Goal: Obtain resource: Download file/media

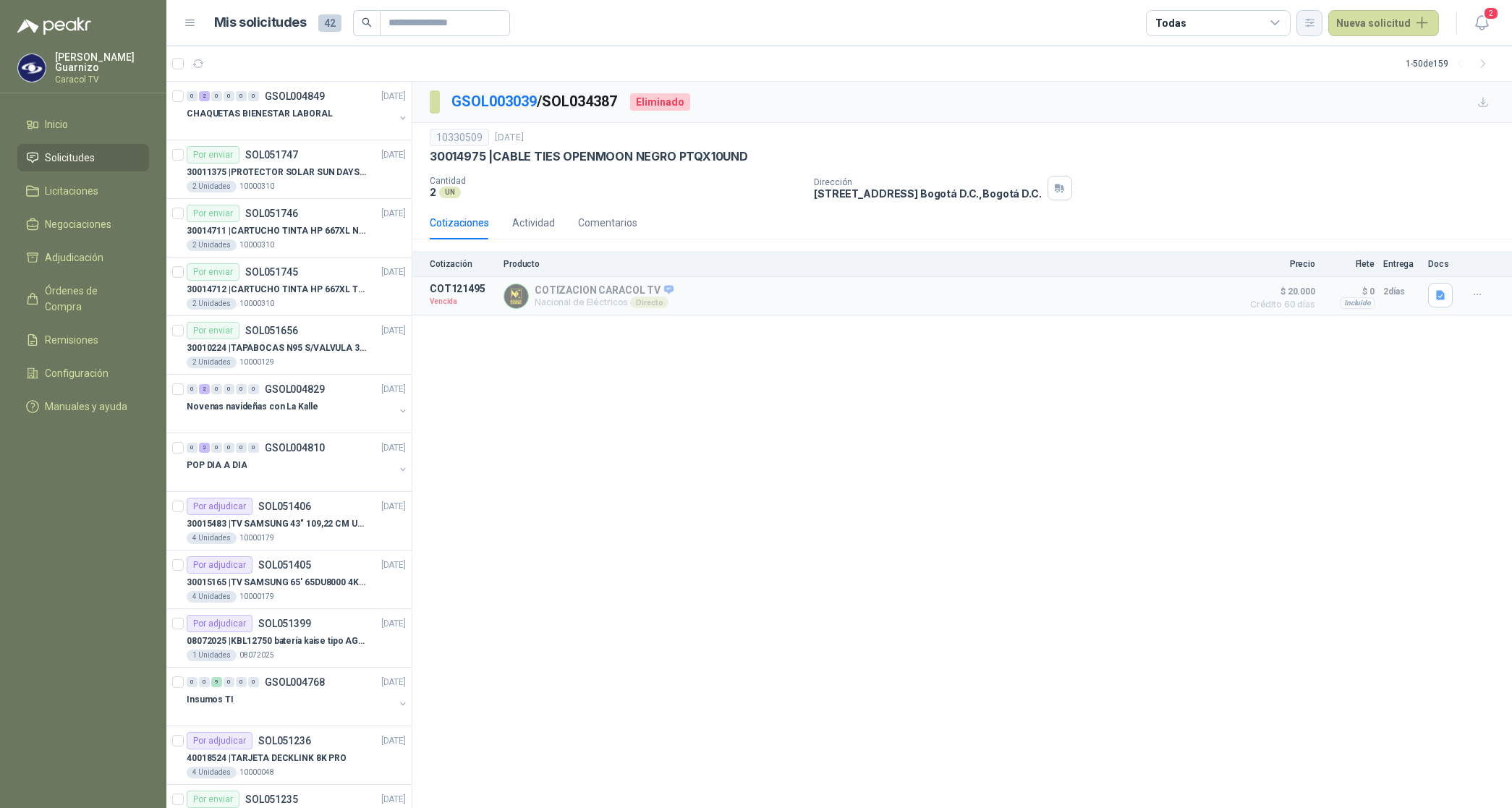
click at [1315, 22] on icon "button" at bounding box center [1309, 23] width 12 height 12
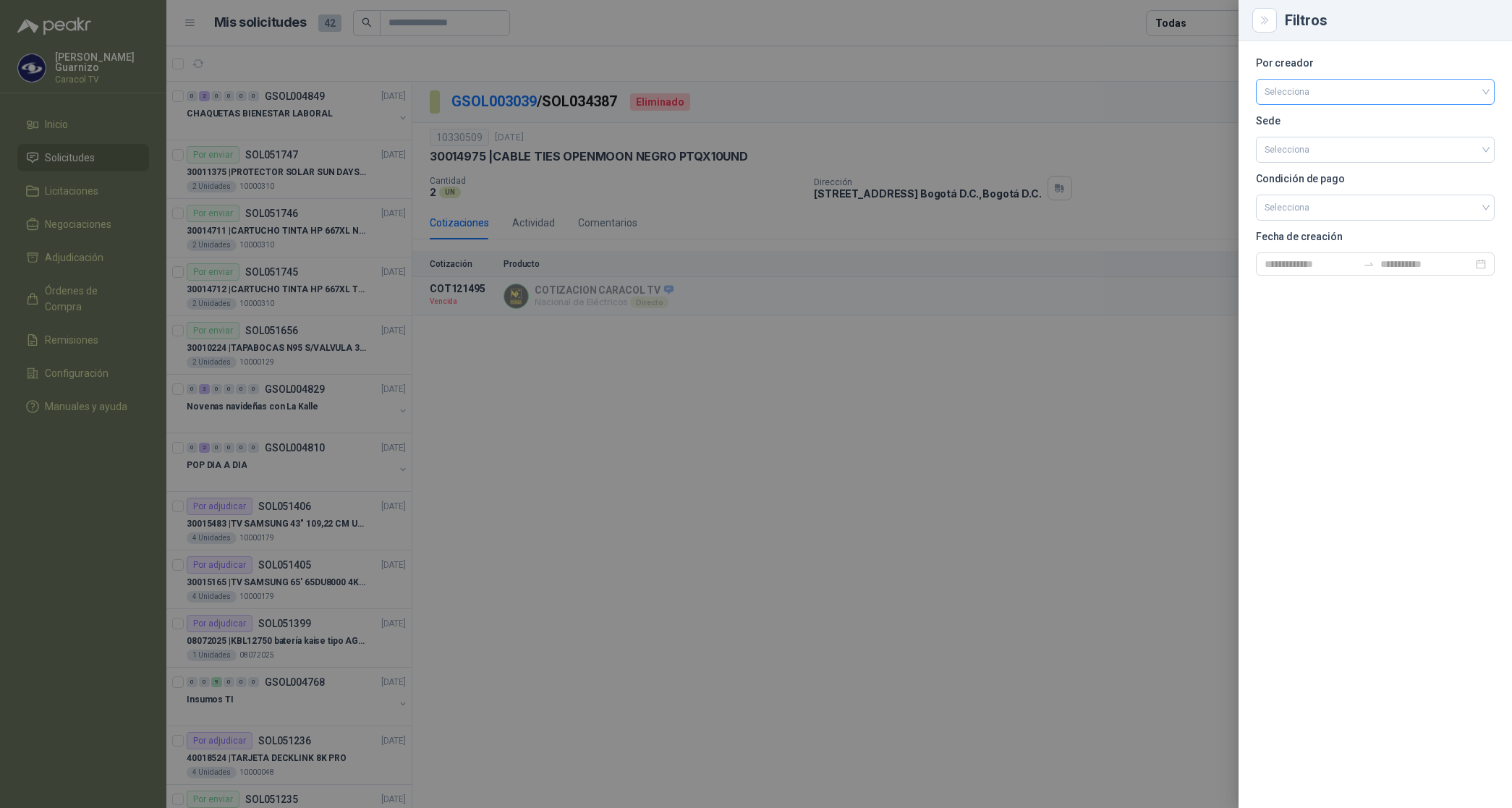
click at [1307, 92] on input "search" at bounding box center [1374, 90] width 221 height 22
click at [1329, 170] on div "[PERSON_NAME]" at bounding box center [1375, 168] width 215 height 16
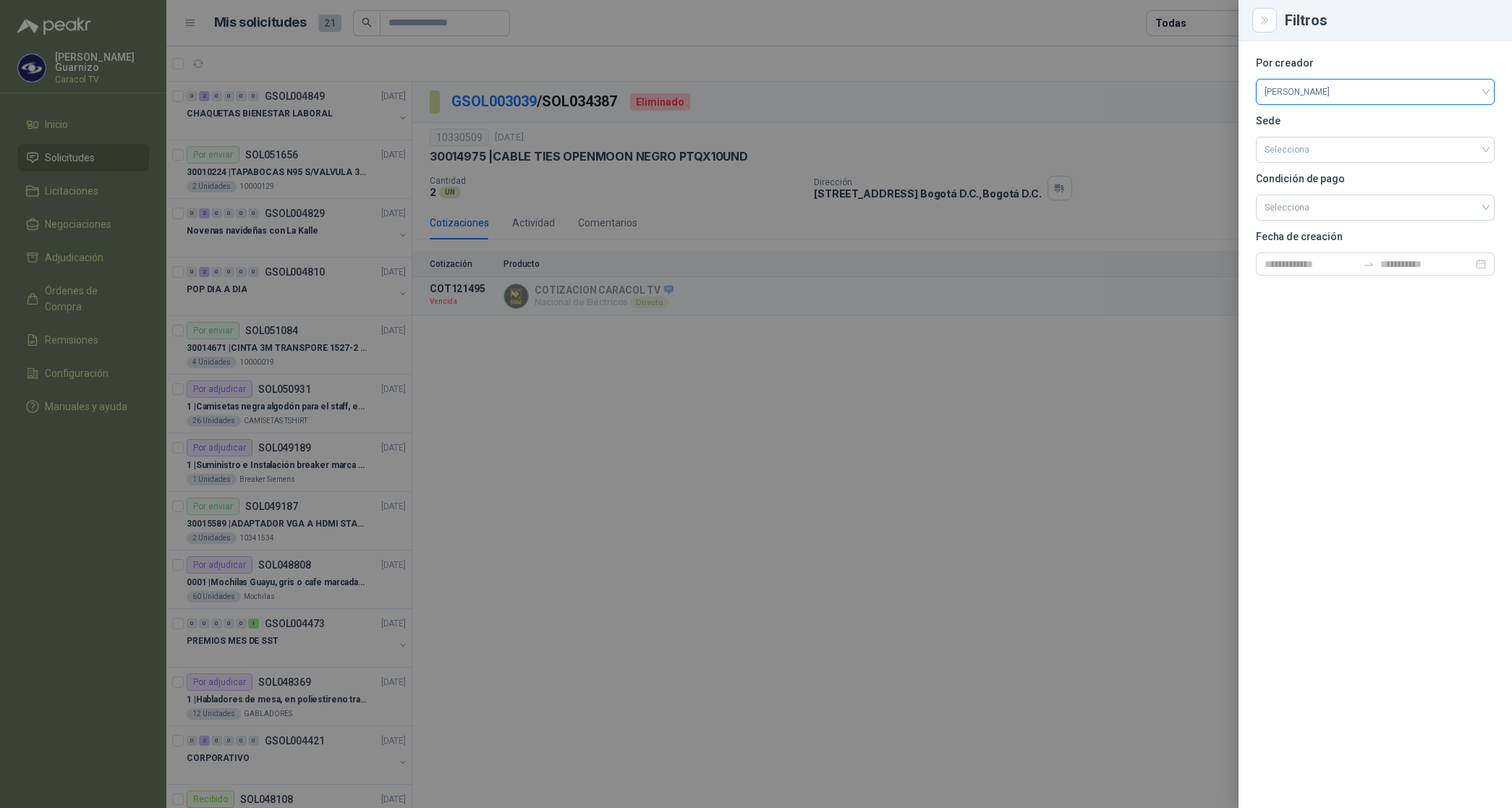
click at [1194, 23] on div at bounding box center [756, 404] width 1512 height 808
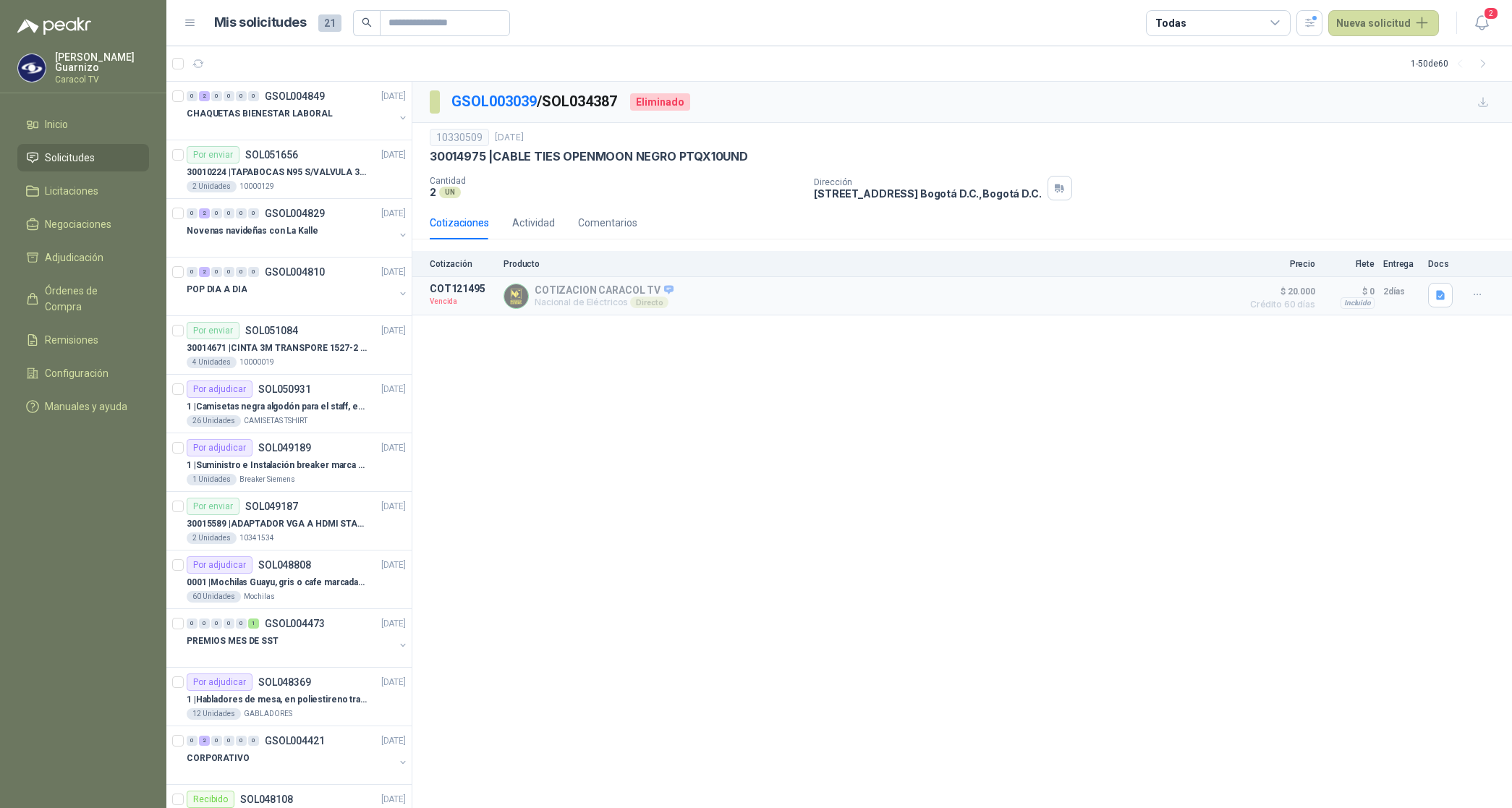
click at [1194, 23] on div "Todas" at bounding box center [1218, 23] width 145 height 26
drag, startPoint x: 1194, startPoint y: 23, endPoint x: 1204, endPoint y: 79, distance: 56.9
click at [1204, 79] on div "0 Por cotizar" at bounding box center [1197, 83] width 70 height 11
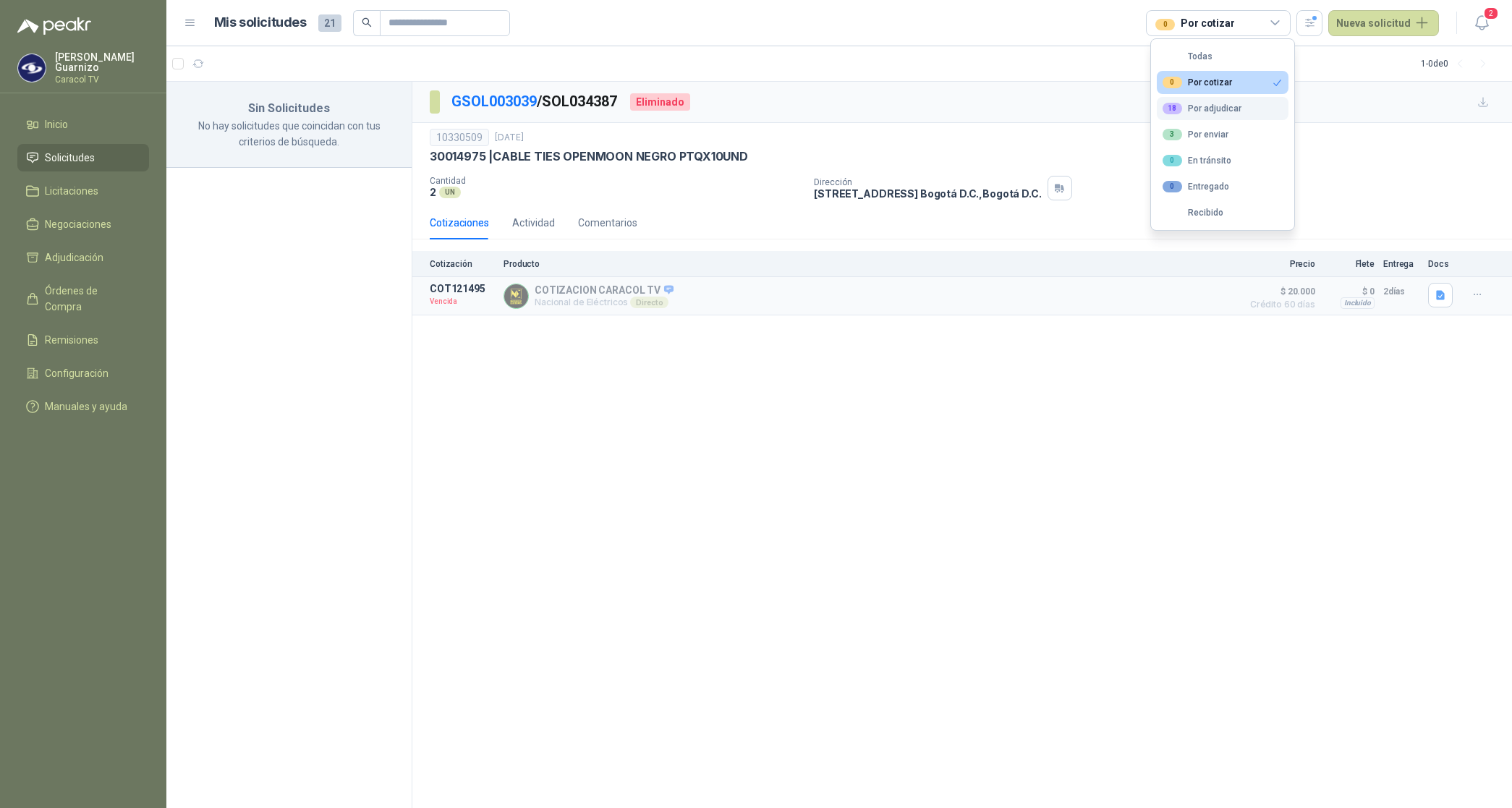
click at [1205, 103] on div "18 Por adjudicar" at bounding box center [1201, 108] width 79 height 11
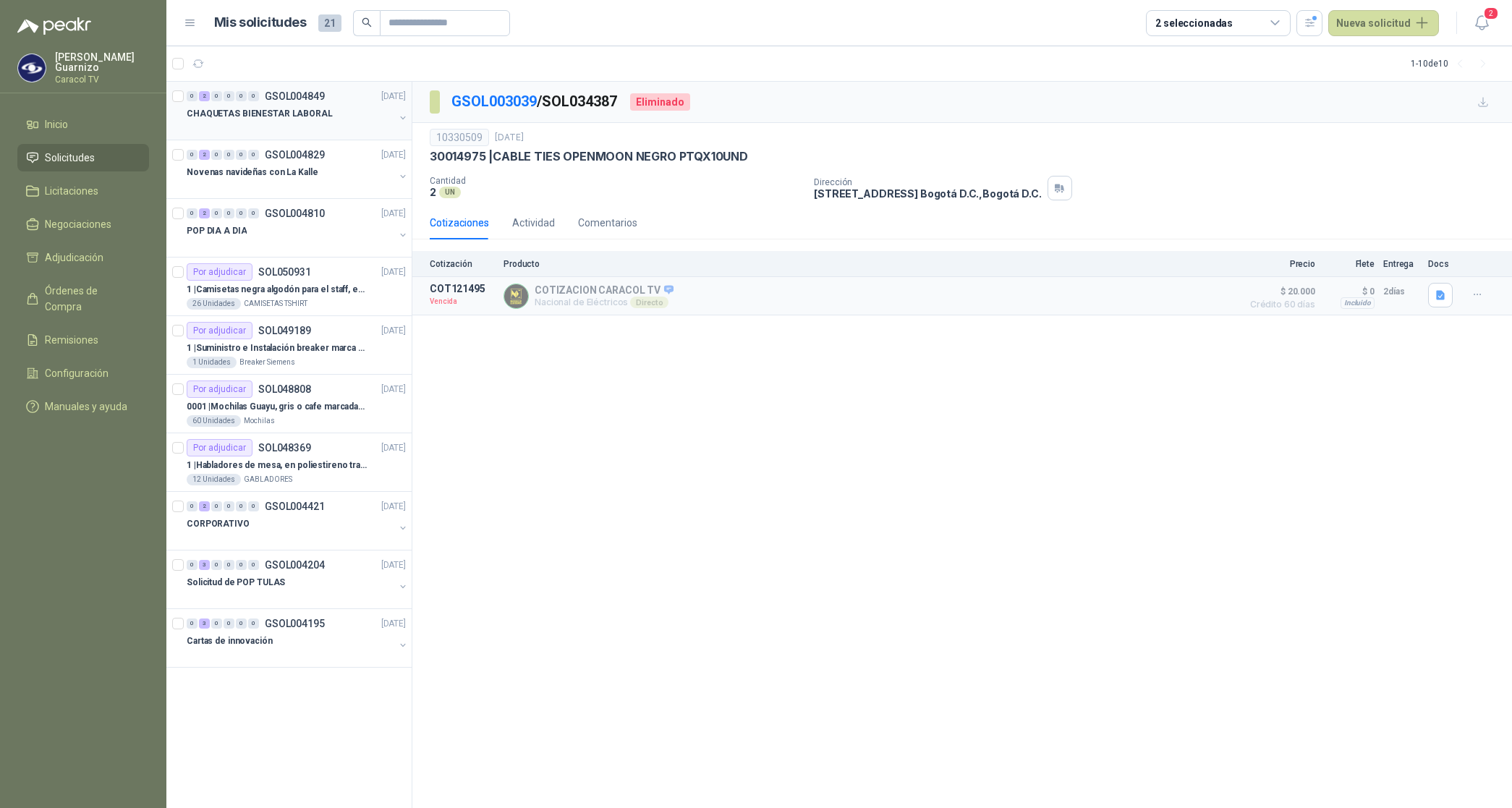
click at [301, 117] on p "CHAQUETAS BIENESTAR LABORAL" at bounding box center [259, 113] width 146 height 14
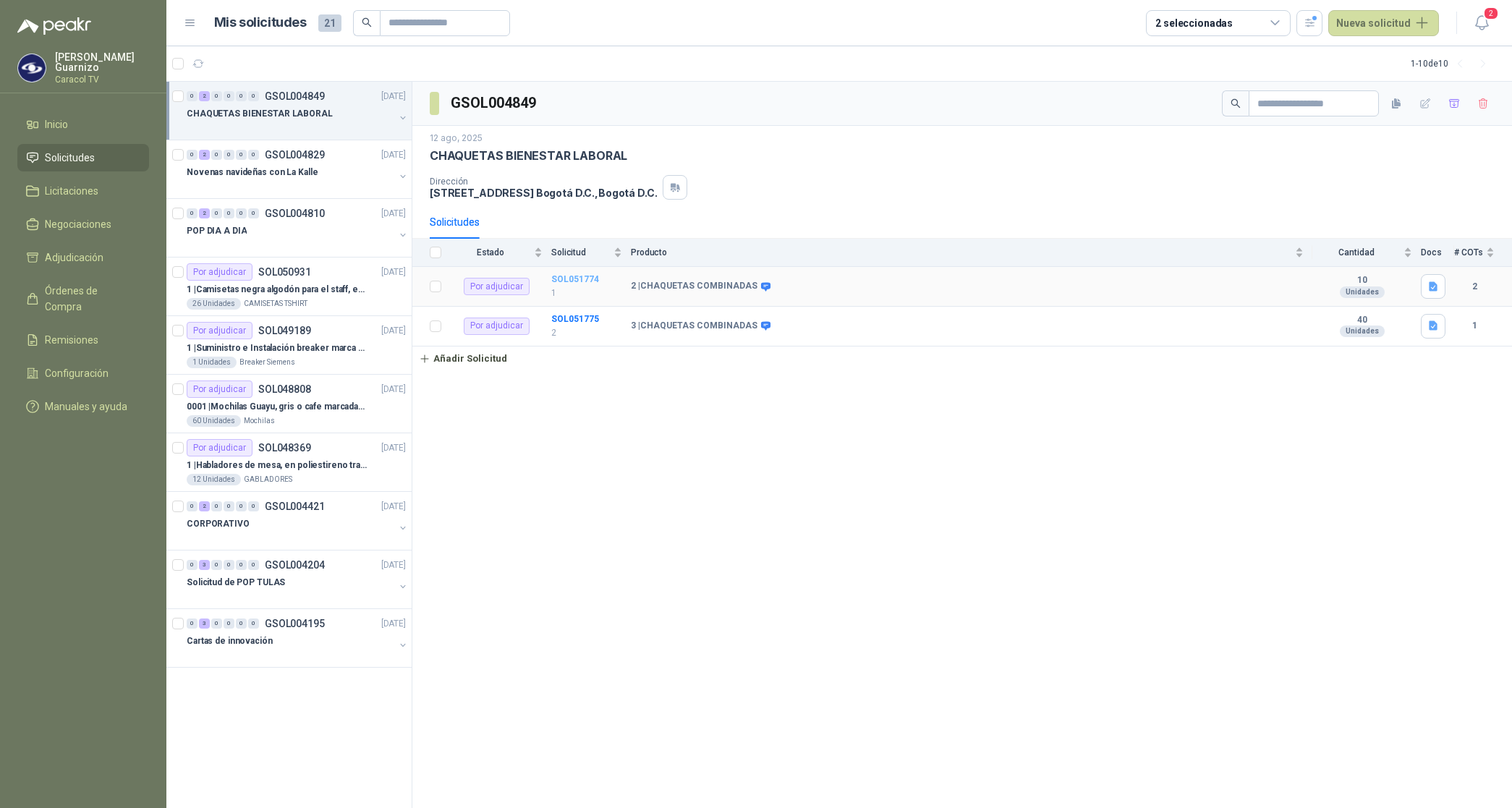
click at [581, 283] on b "SOL051774" at bounding box center [575, 279] width 48 height 11
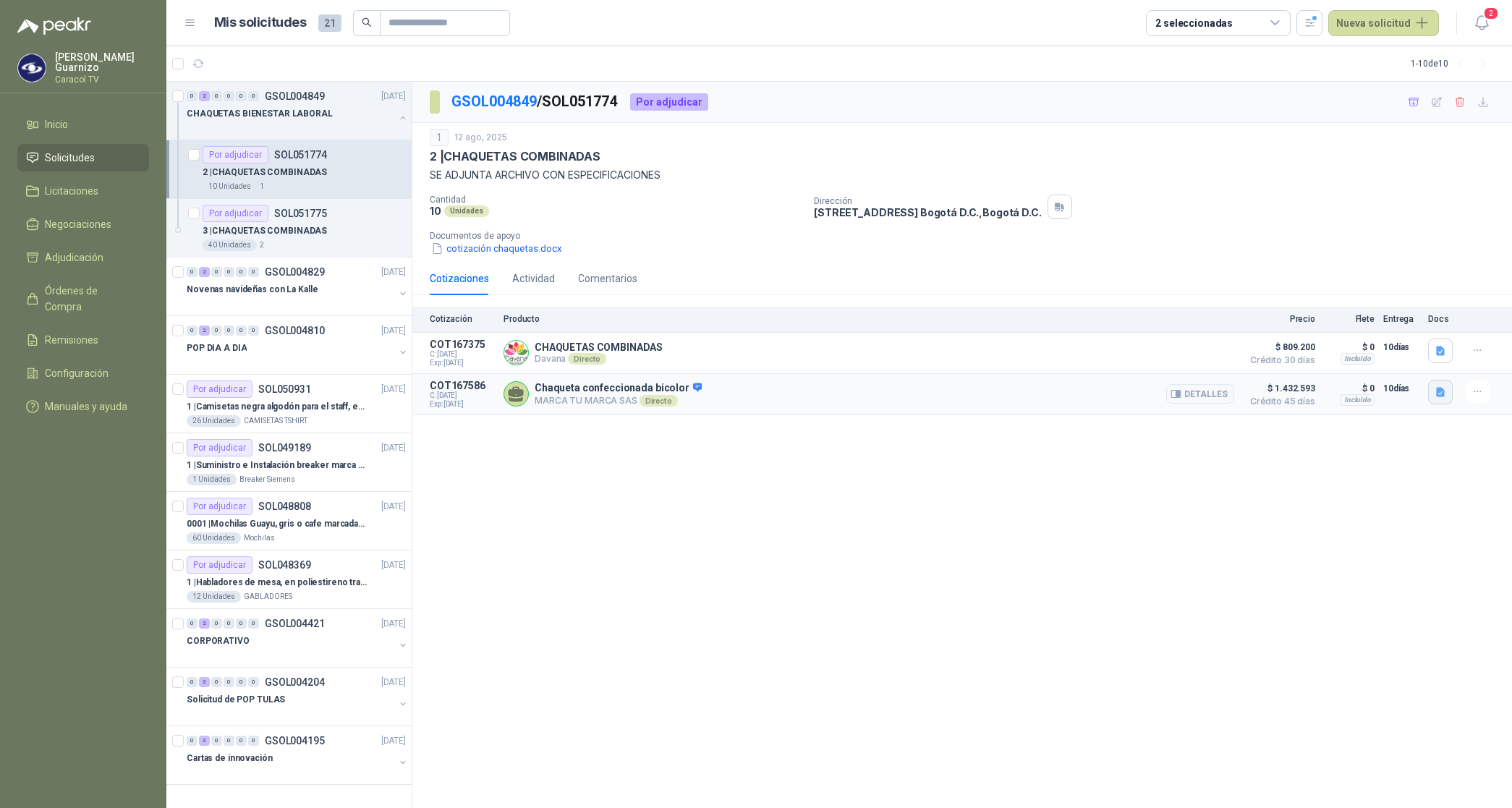
click at [1434, 398] on icon "button" at bounding box center [1440, 392] width 12 height 12
click at [1385, 362] on button "Marca tu Marca -Cotización 20250812-4.pdf" at bounding box center [1343, 361] width 202 height 15
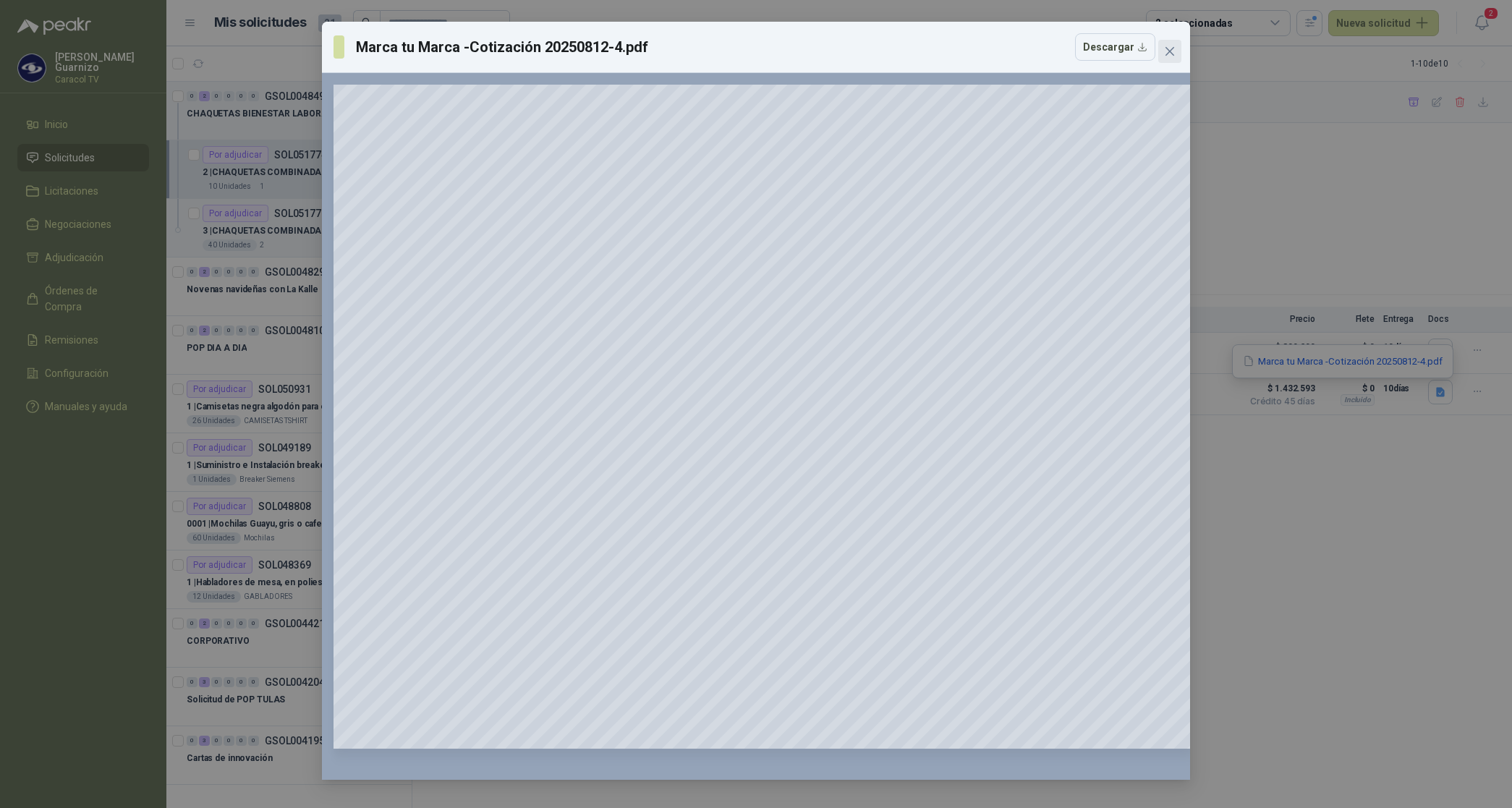
click at [1169, 57] on icon "close" at bounding box center [1169, 51] width 11 height 11
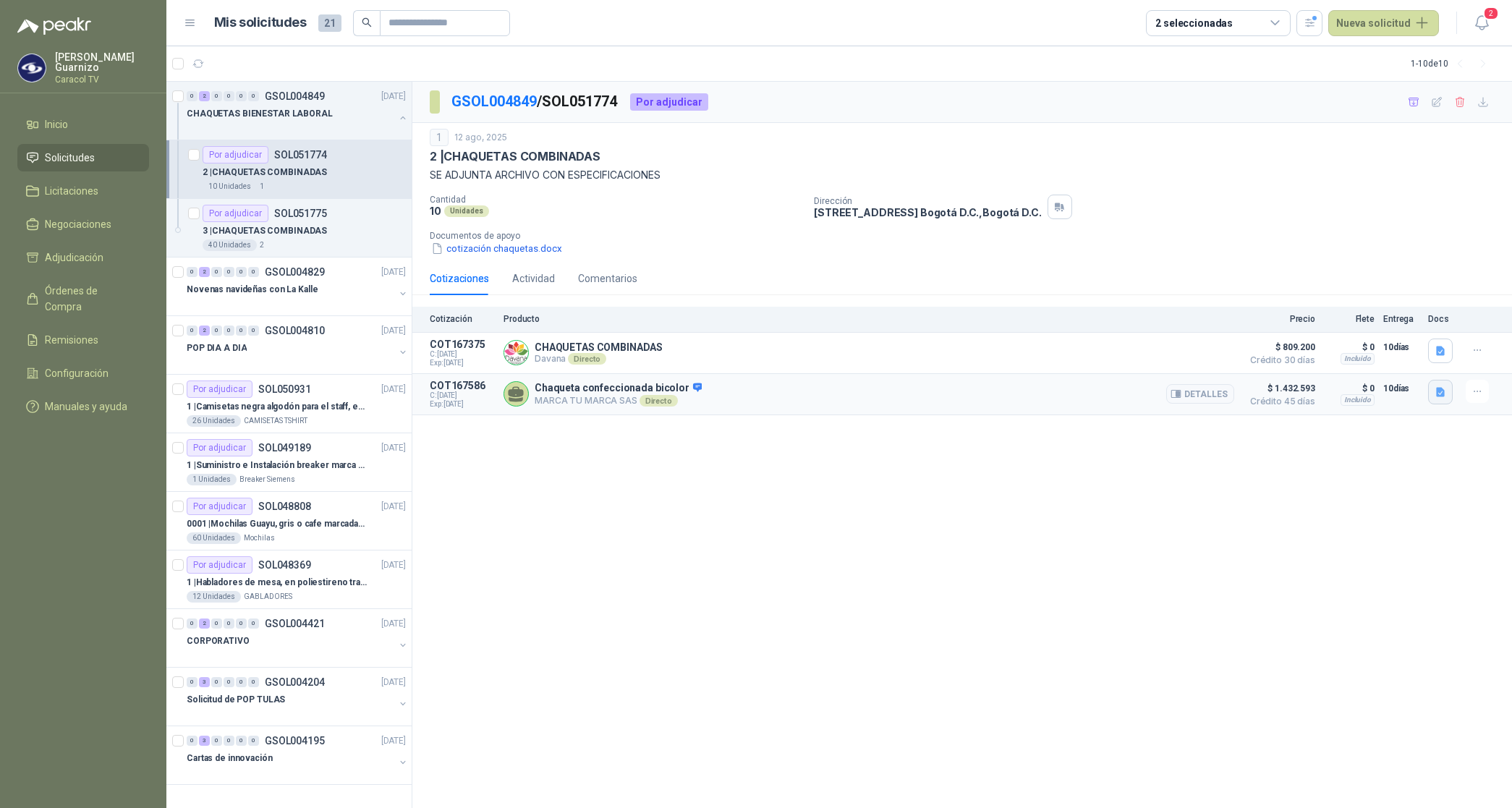
click at [1432, 392] on button "button" at bounding box center [1440, 392] width 24 height 24
click at [1408, 358] on button "Marca tu Marca -Cotización 20250812-4.pdf" at bounding box center [1343, 361] width 202 height 15
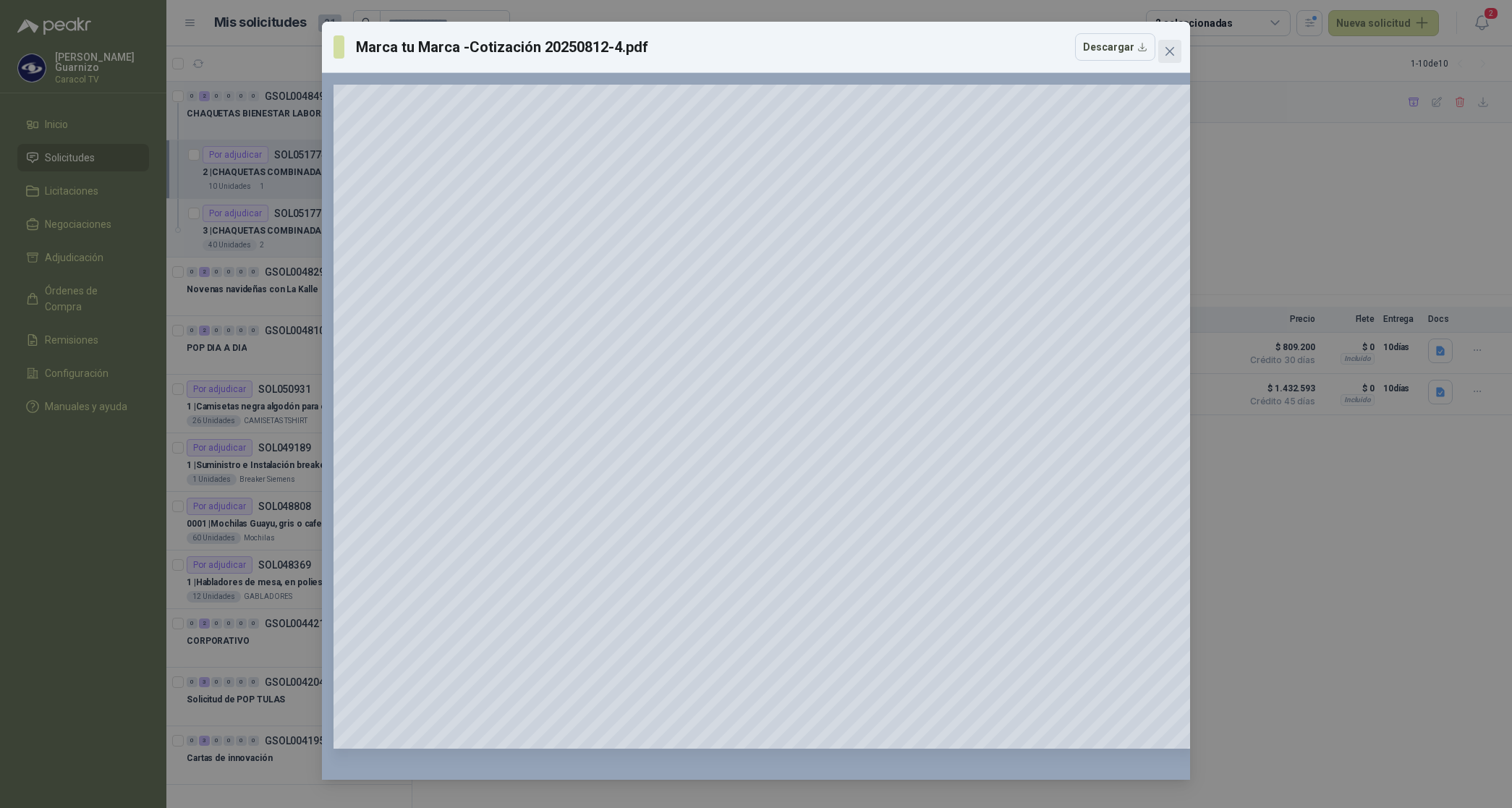
click at [1176, 48] on span "Close" at bounding box center [1169, 51] width 23 height 11
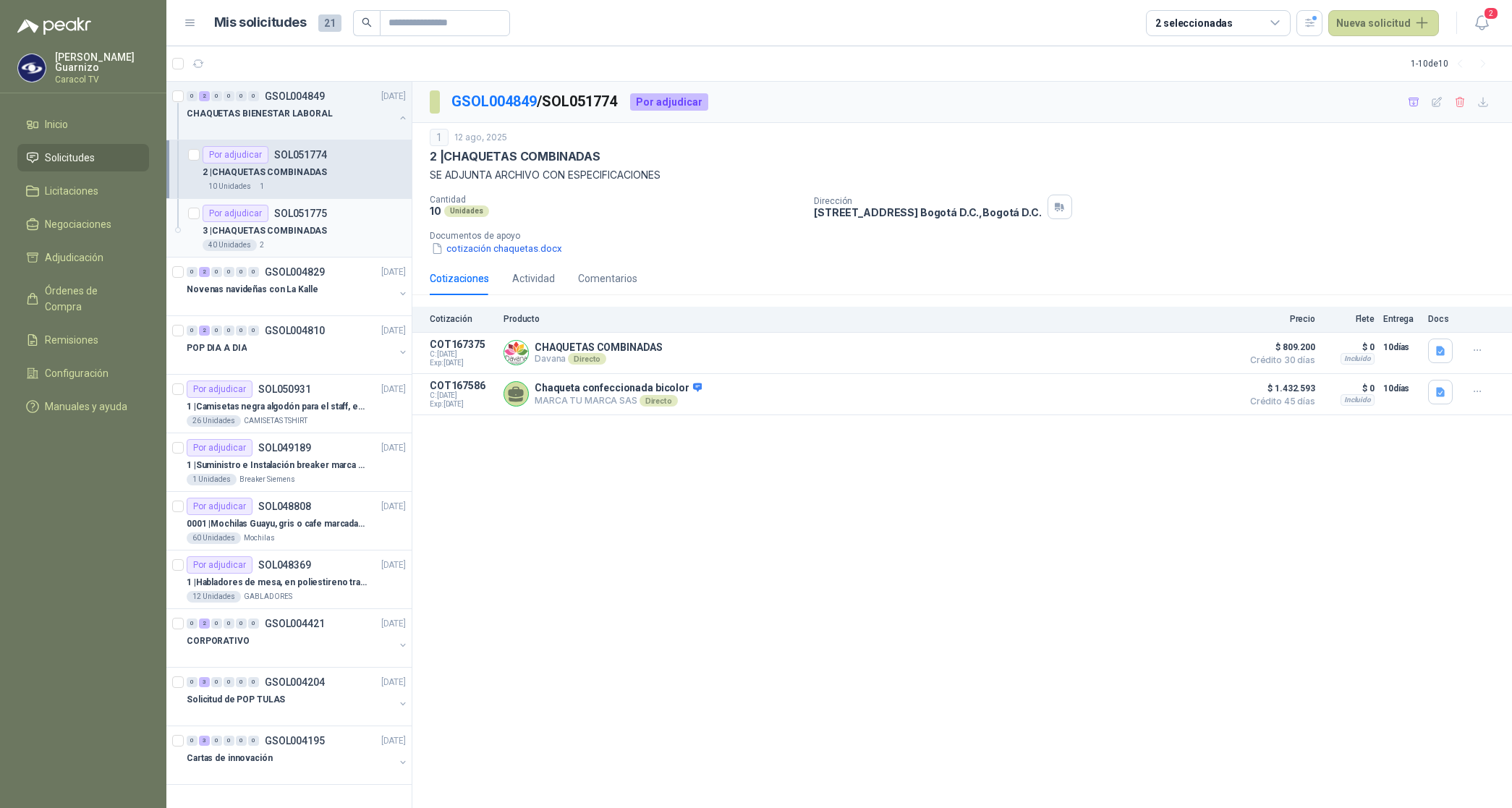
click at [296, 232] on p "3 | CHAQUETAS COMBINADAS" at bounding box center [265, 231] width 125 height 14
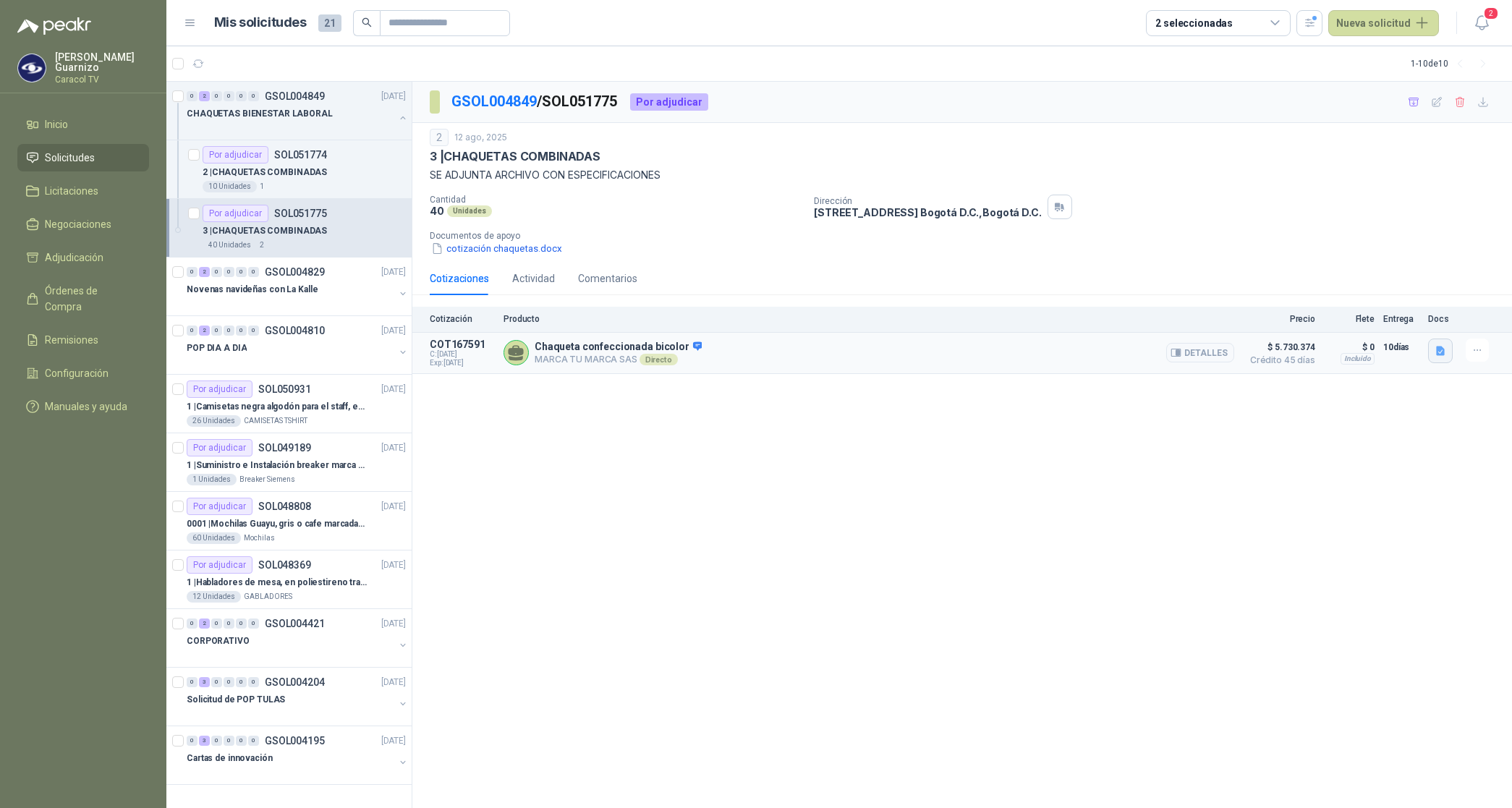
click at [1437, 355] on icon "button" at bounding box center [1440, 351] width 12 height 12
click at [1383, 319] on button "Marca tu Marca -Cotización 20250812-4.pdf" at bounding box center [1343, 318] width 202 height 15
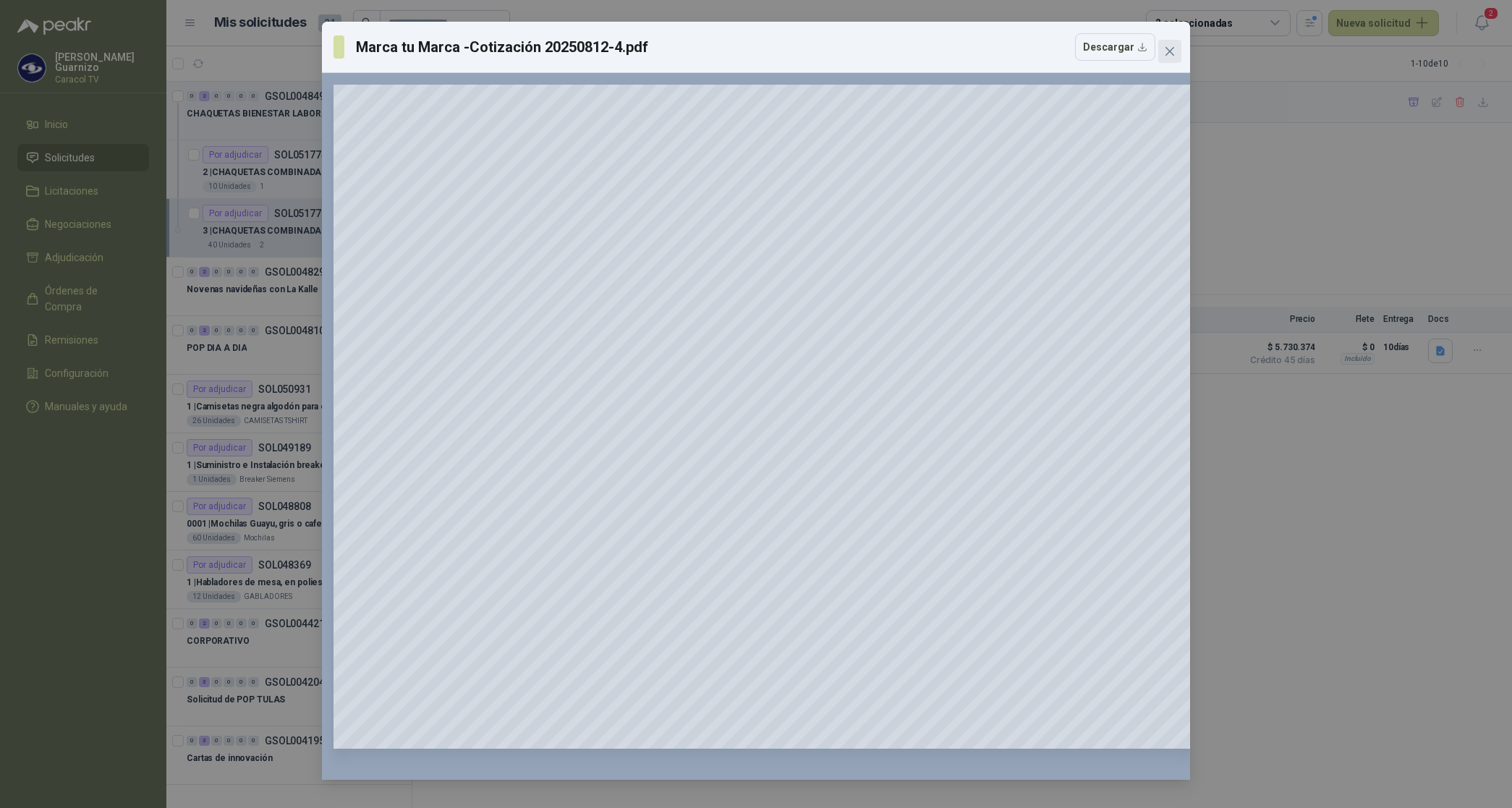
click at [1173, 51] on icon "close" at bounding box center [1169, 51] width 11 height 11
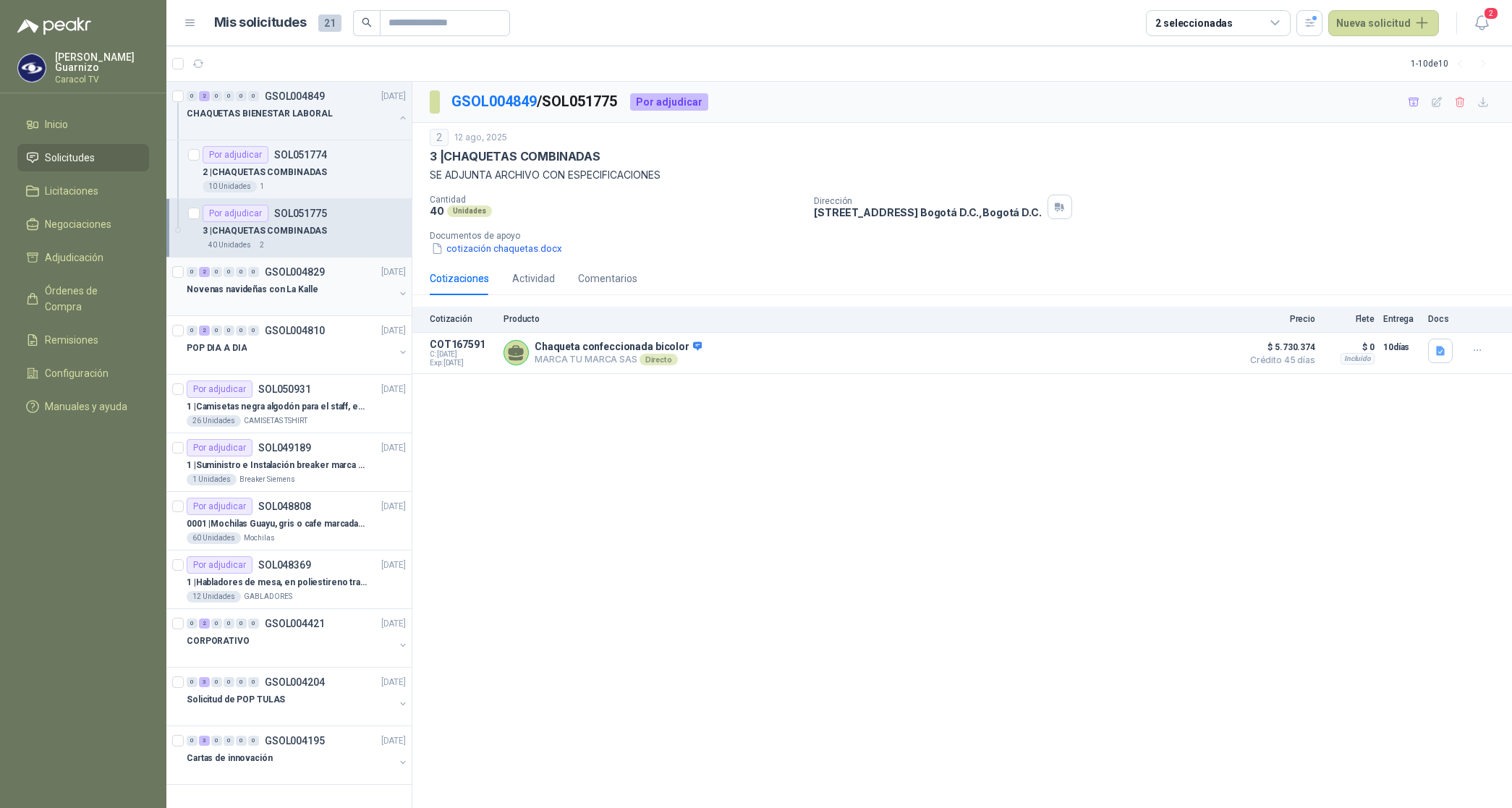
click at [266, 291] on p "Novenas navideñas con La Kalle" at bounding box center [252, 289] width 131 height 14
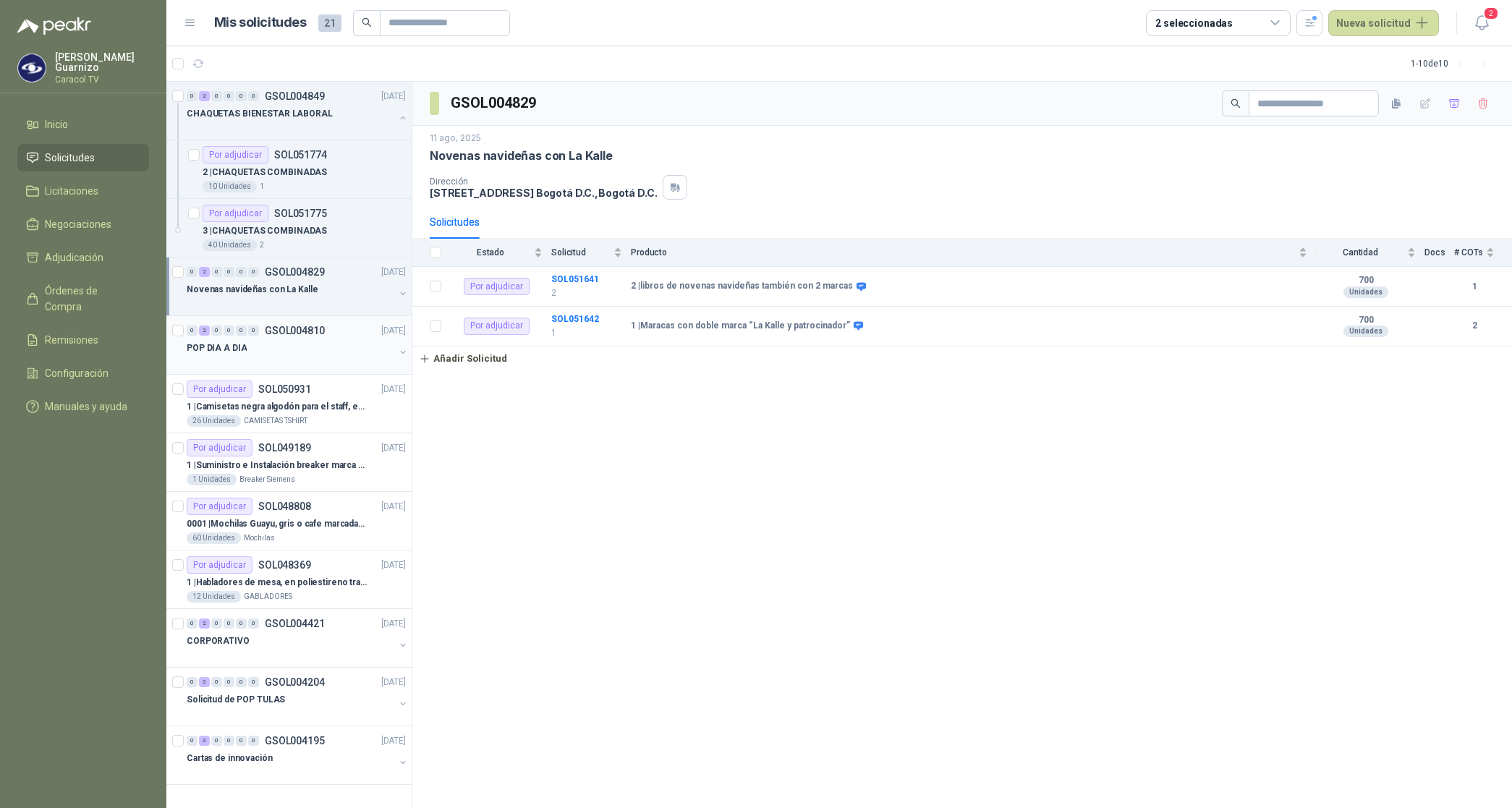
click at [224, 344] on p "POP DIA A DIA" at bounding box center [216, 348] width 60 height 14
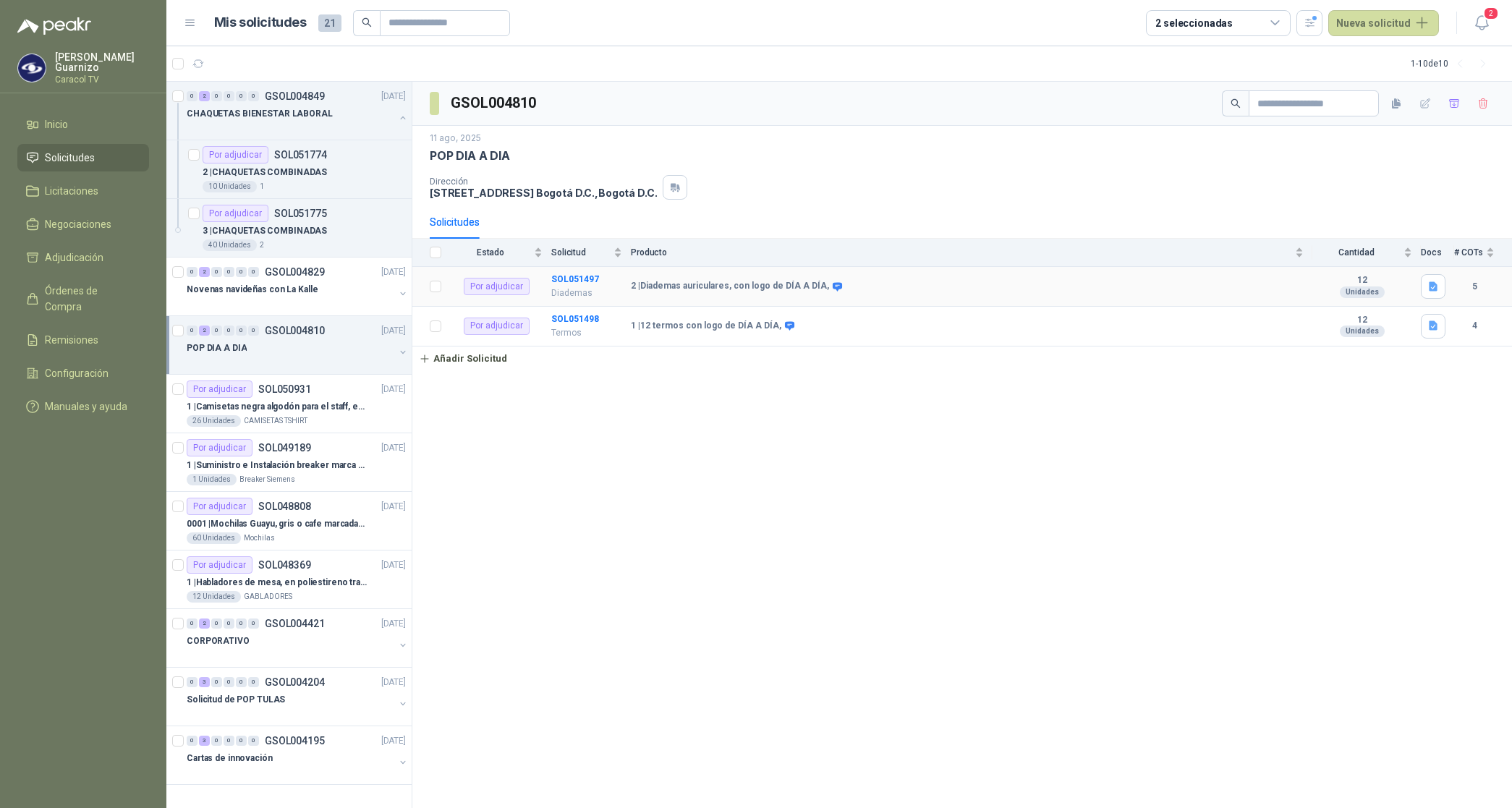
click at [579, 286] on td "SOL051497 Diademas" at bounding box center [591, 287] width 79 height 40
click at [575, 282] on b "SOL051497" at bounding box center [575, 279] width 48 height 11
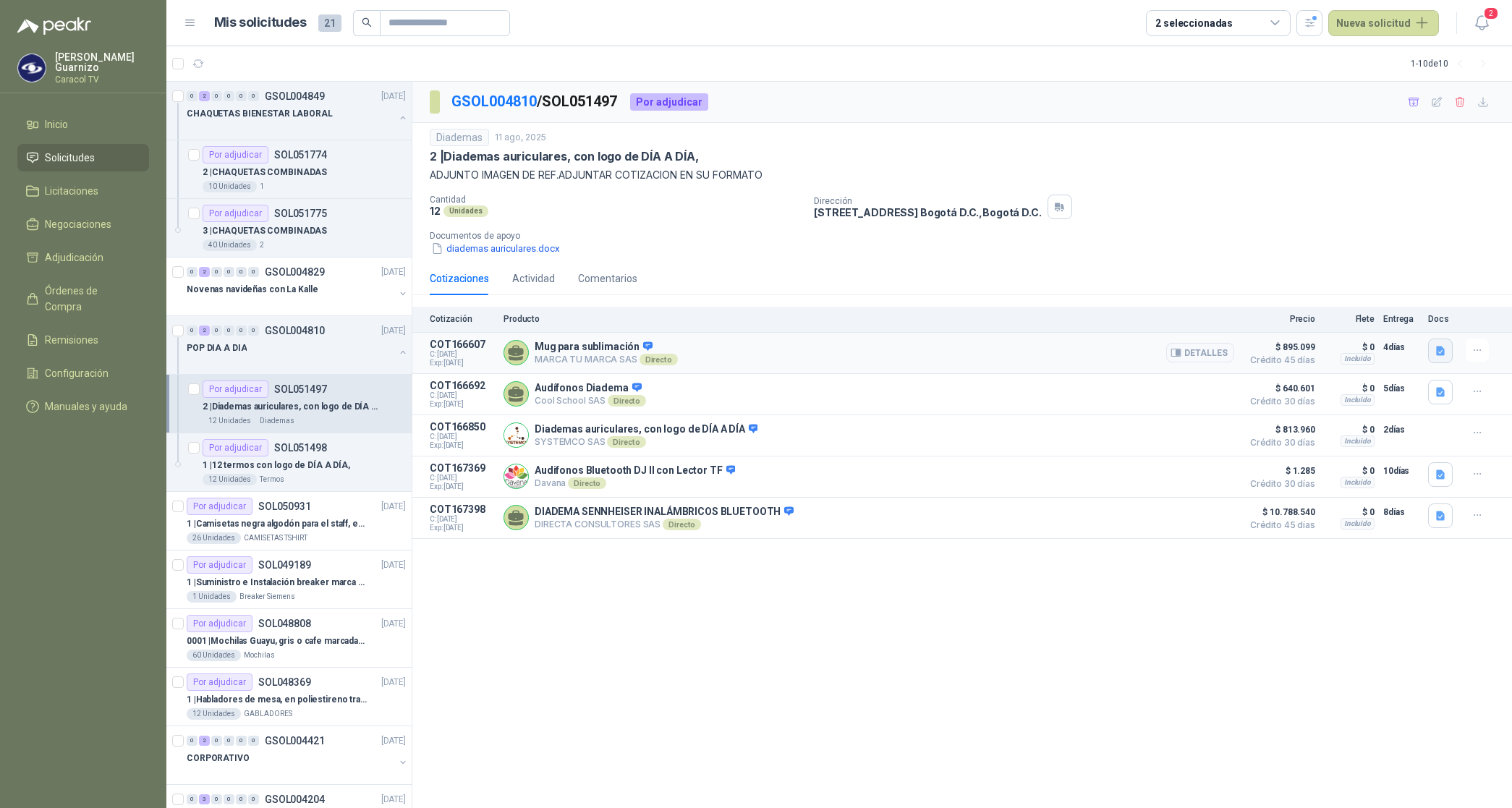
click at [1443, 349] on icon "button" at bounding box center [1440, 351] width 9 height 10
click at [1372, 321] on button "Marca tu Marca -Cotización 20250811.pdf" at bounding box center [1346, 318] width 194 height 15
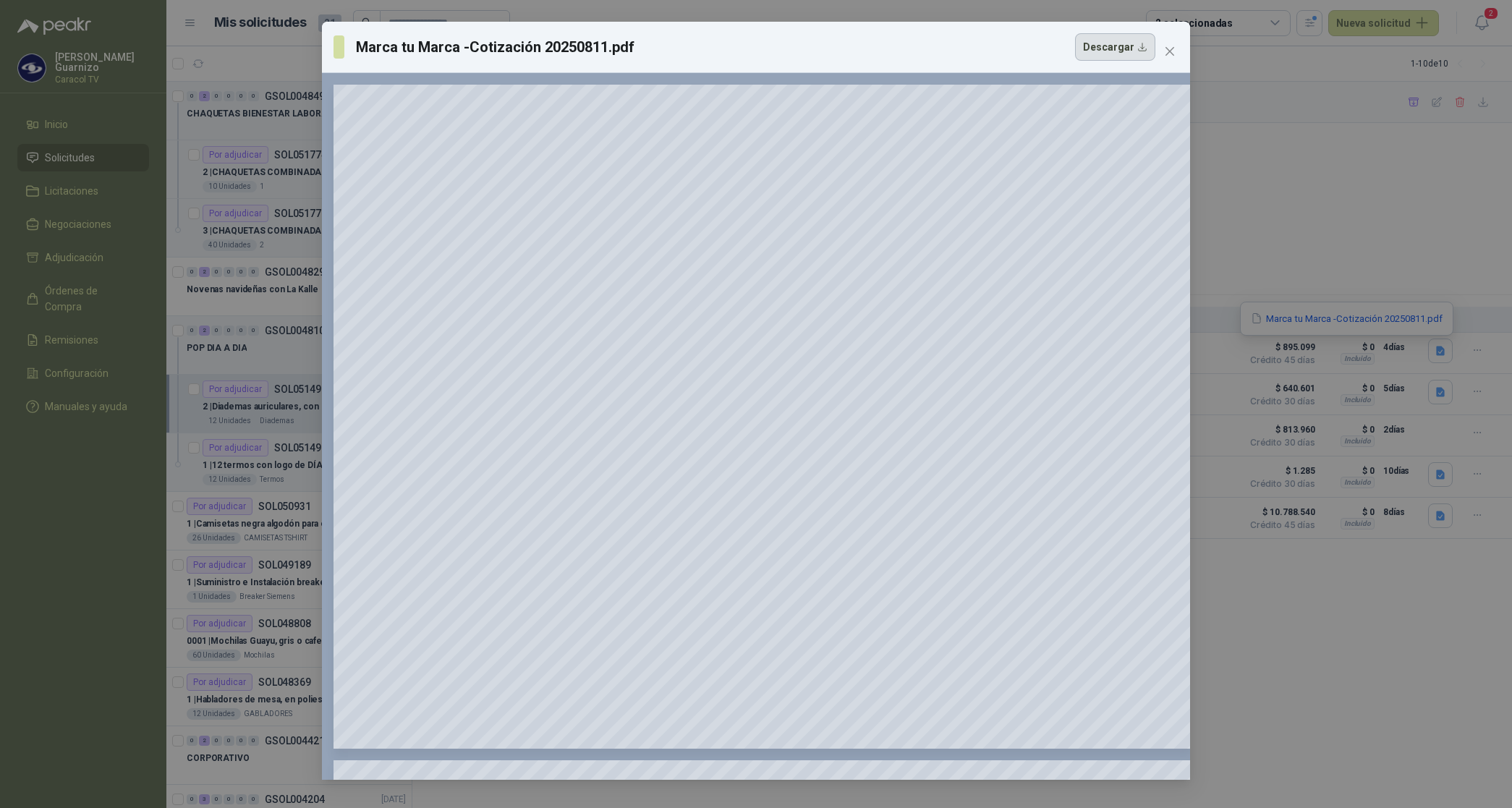
click at [1111, 49] on button "Descargar" at bounding box center [1114, 47] width 80 height 28
click at [948, 120] on div "Marca tu Marca -Cotización 20250811.pdf Descargar 150 %" at bounding box center [756, 401] width 868 height 758
drag, startPoint x: 978, startPoint y: 76, endPoint x: 1173, endPoint y: 54, distance: 196.2
click at [1176, 52] on span "Close" at bounding box center [1169, 51] width 23 height 11
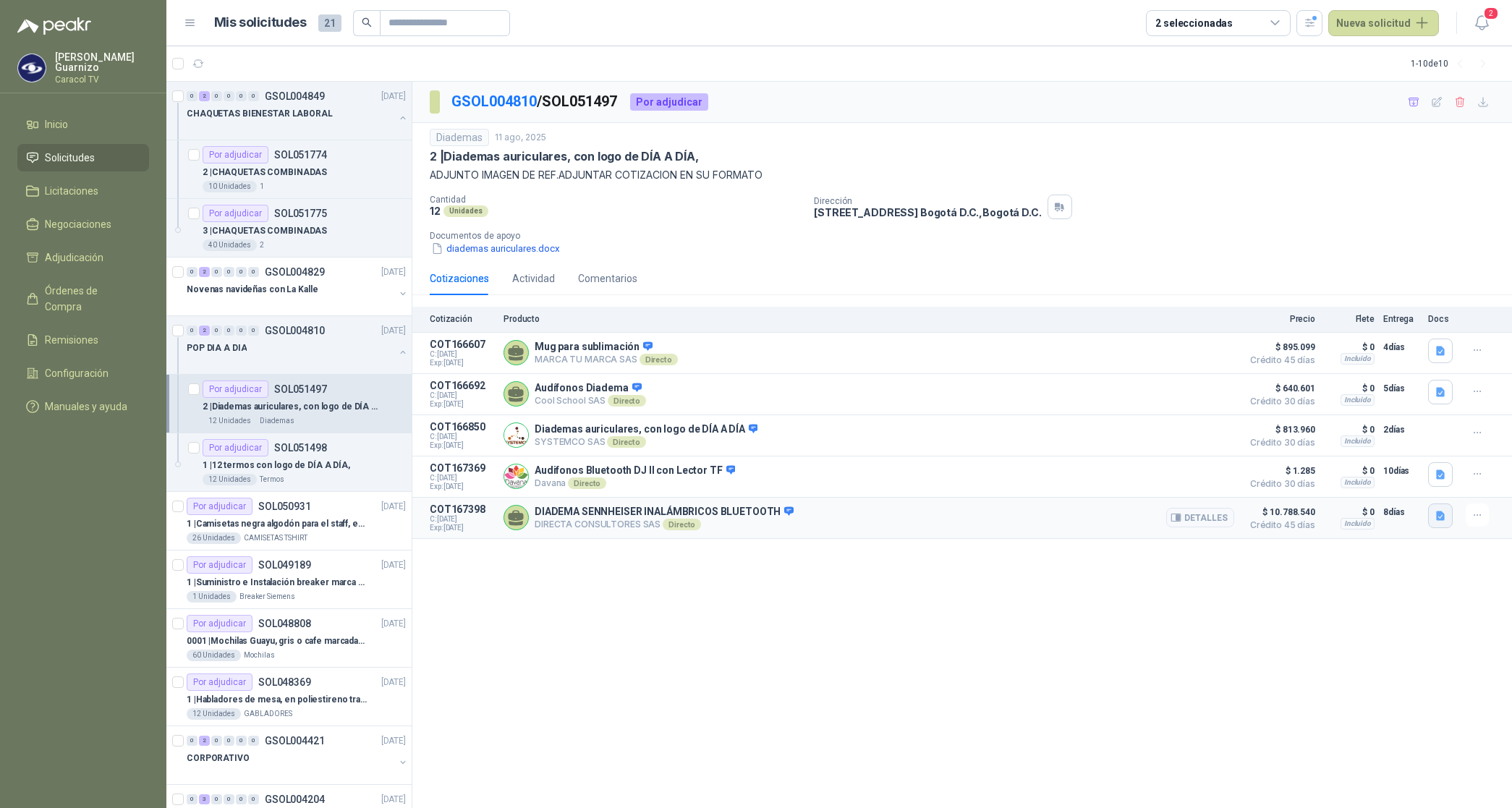
click at [1441, 514] on icon "button" at bounding box center [1440, 516] width 12 height 12
click at [1372, 491] on button "CARACOL TV DIADEMAS 6014-2.pdf" at bounding box center [1357, 488] width 172 height 15
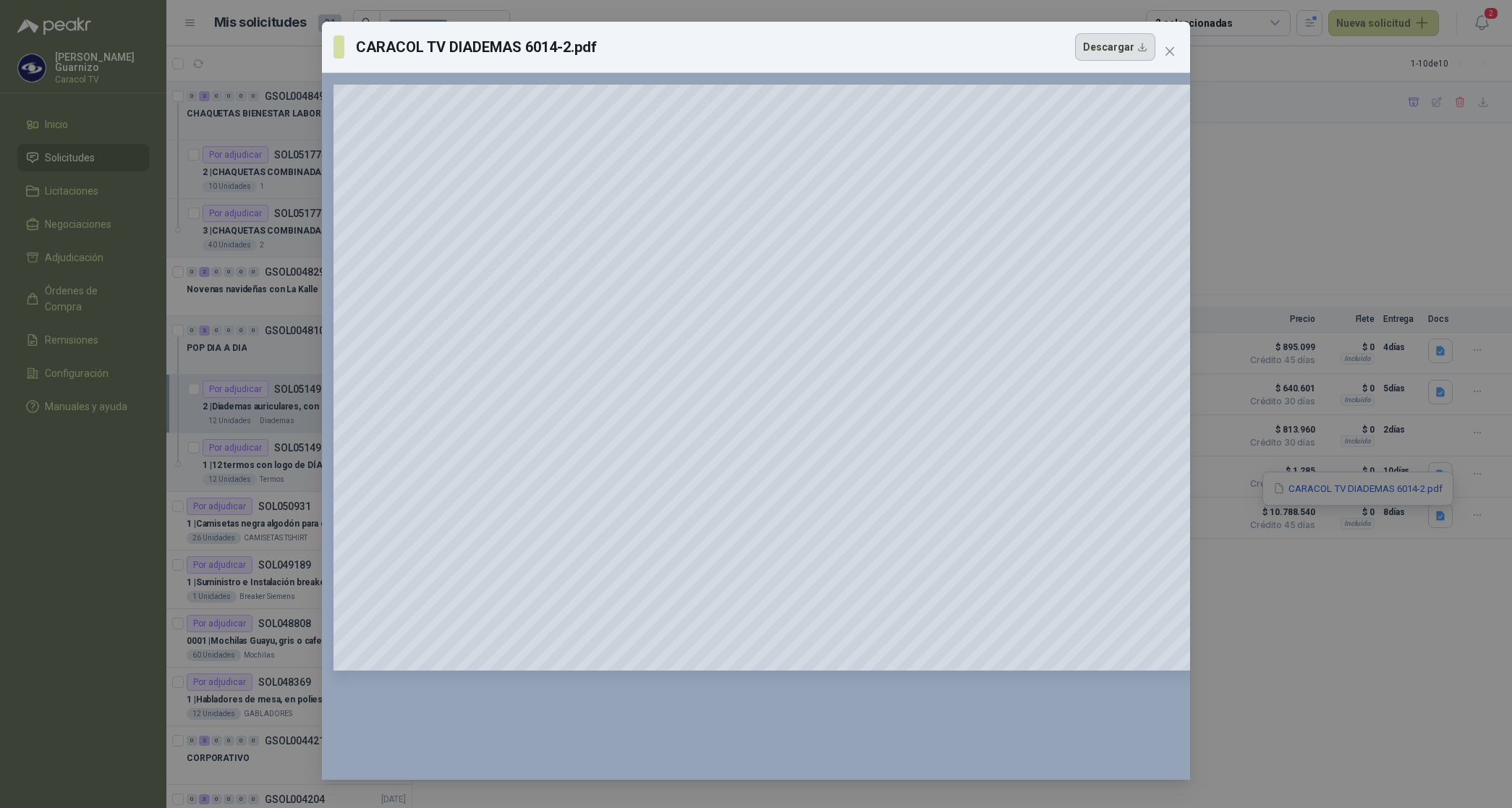
click at [1109, 47] on button "Descargar" at bounding box center [1114, 47] width 80 height 28
click at [1173, 55] on icon "close" at bounding box center [1169, 51] width 9 height 9
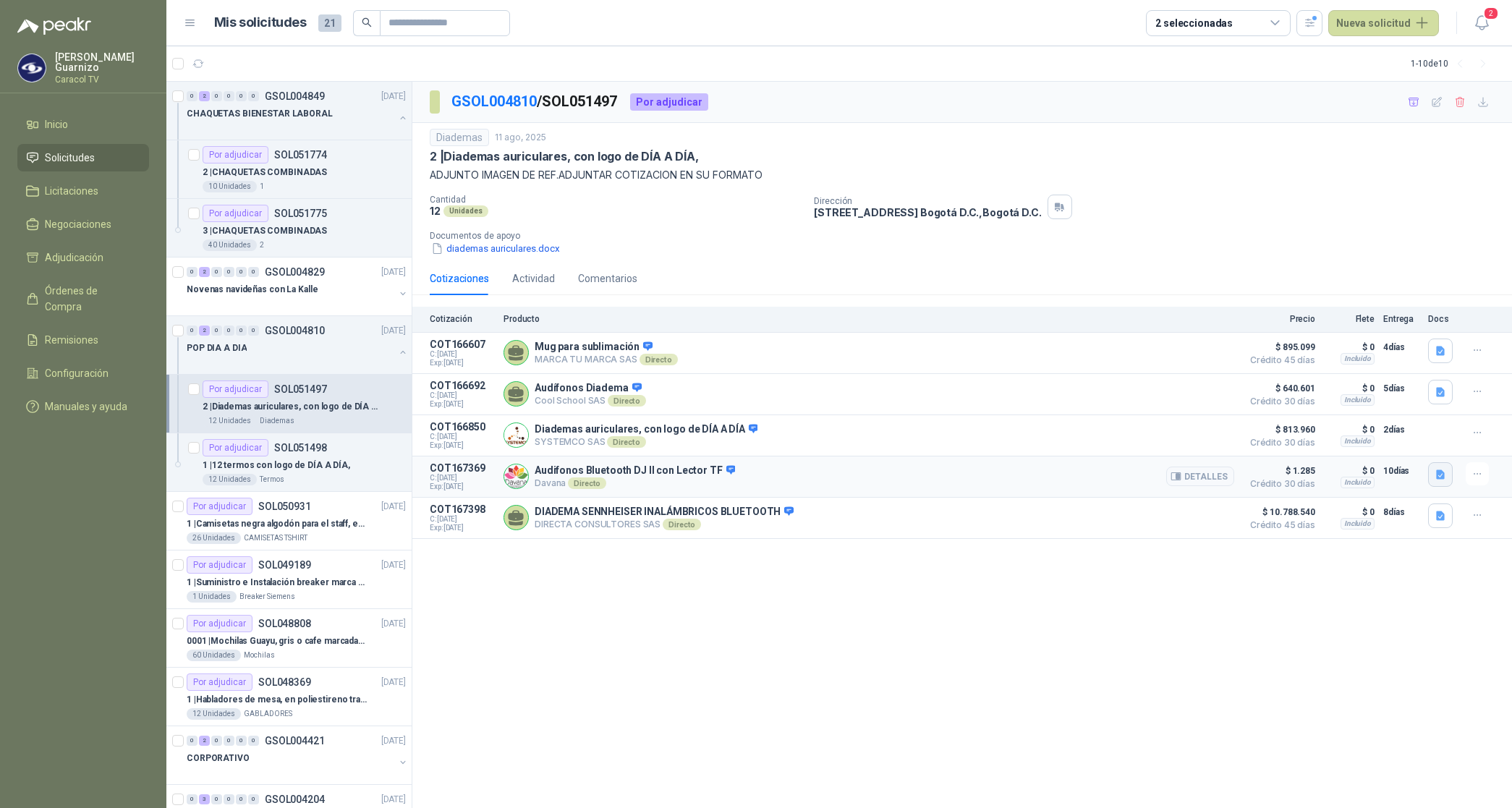
click at [1444, 478] on icon "button" at bounding box center [1440, 474] width 9 height 10
click at [1339, 450] on button "Davana - Cotización Caracol audifonos 128 pptx.pdf" at bounding box center [1323, 445] width 240 height 15
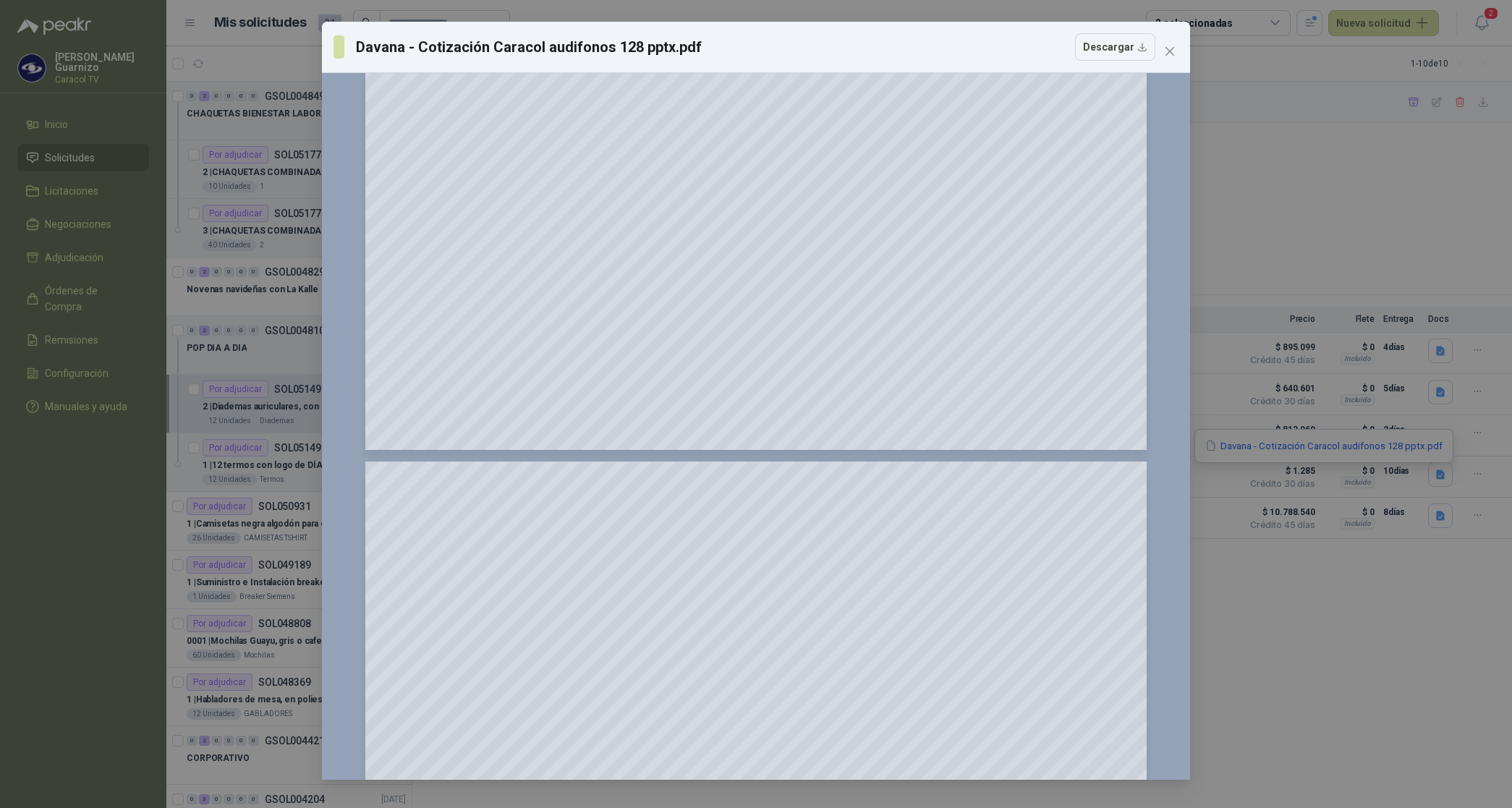
scroll to position [102, 0]
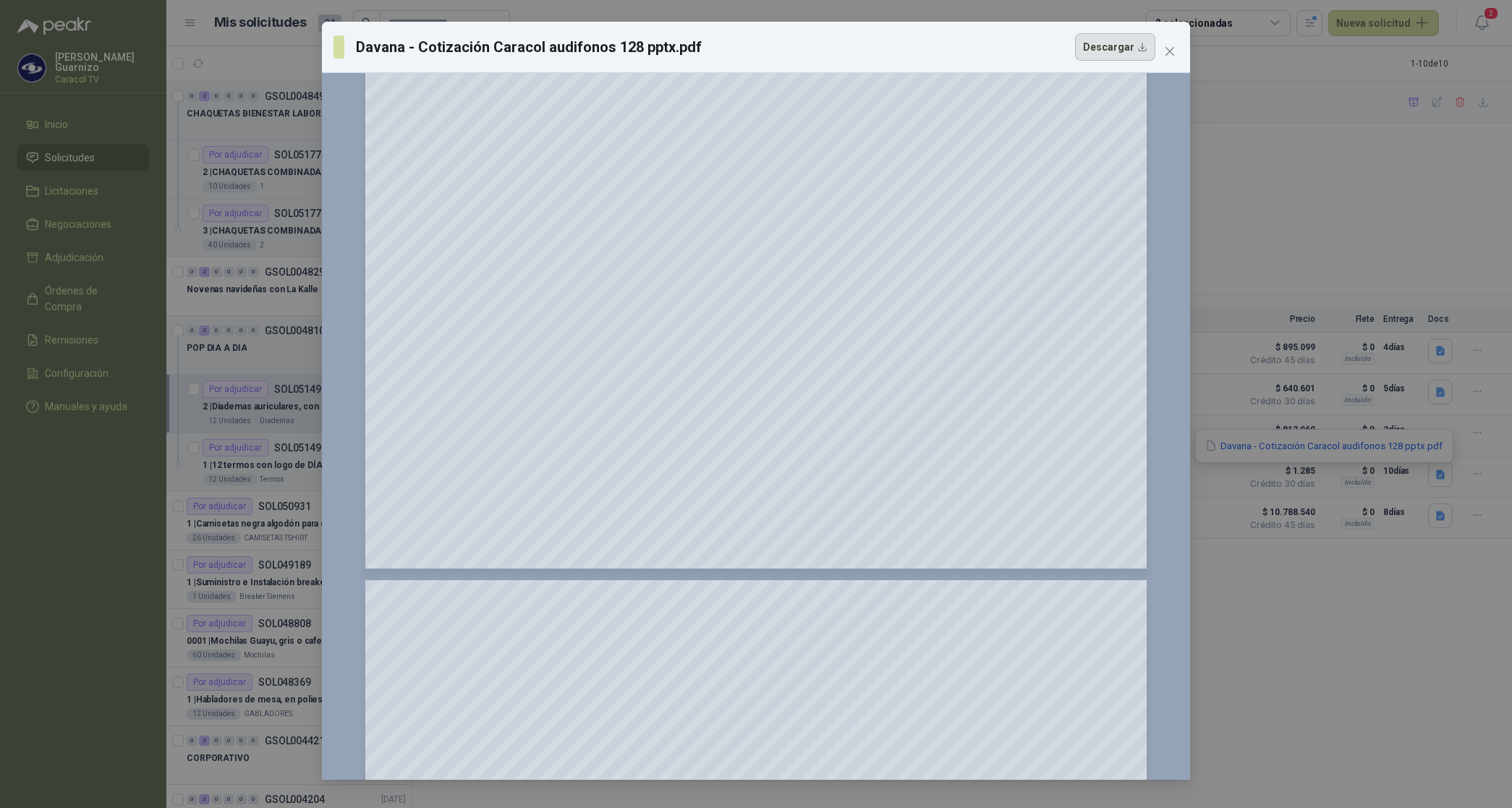
click at [1106, 49] on button "Descargar" at bounding box center [1114, 47] width 80 height 28
click at [1176, 48] on span "Close" at bounding box center [1169, 51] width 23 height 11
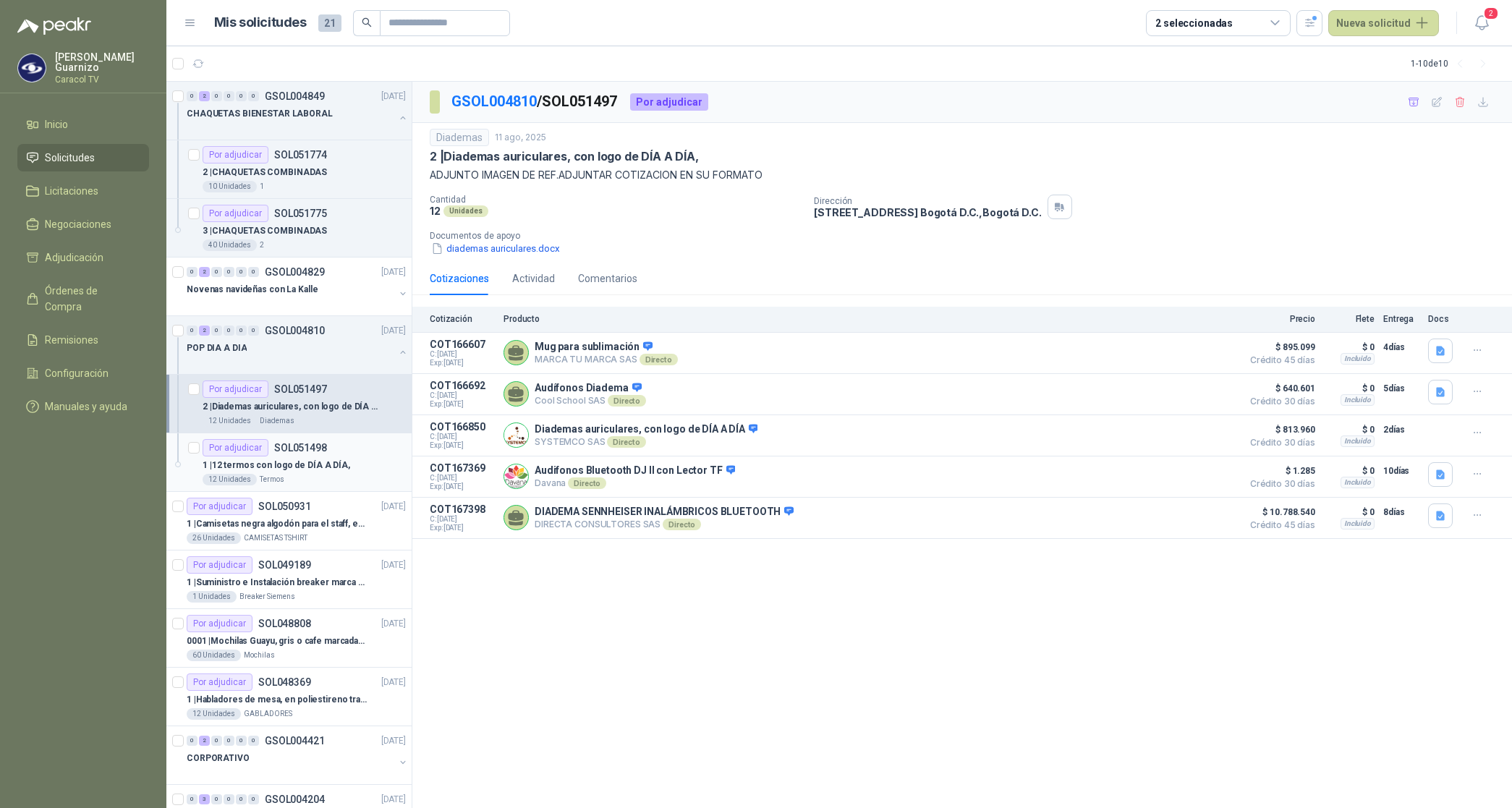
click at [298, 468] on p "1 | 12 termos con logo de DÍA A DÍA," at bounding box center [276, 465] width 147 height 14
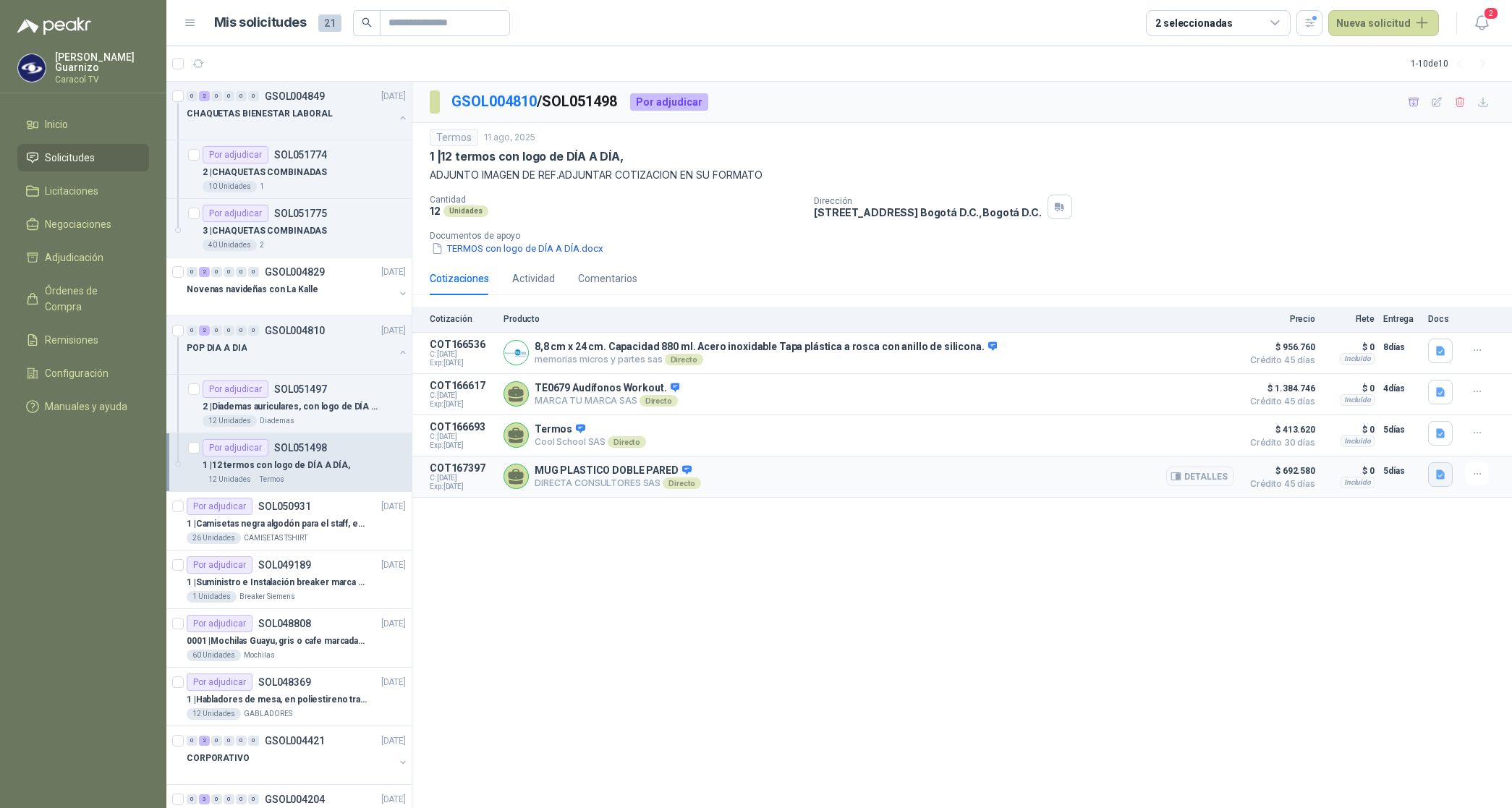
click at [1442, 477] on icon "button" at bounding box center [1440, 474] width 9 height 10
click at [1324, 449] on button "CARACOL TV MUGS DIA A DIA 6014.pdf" at bounding box center [1349, 445] width 187 height 15
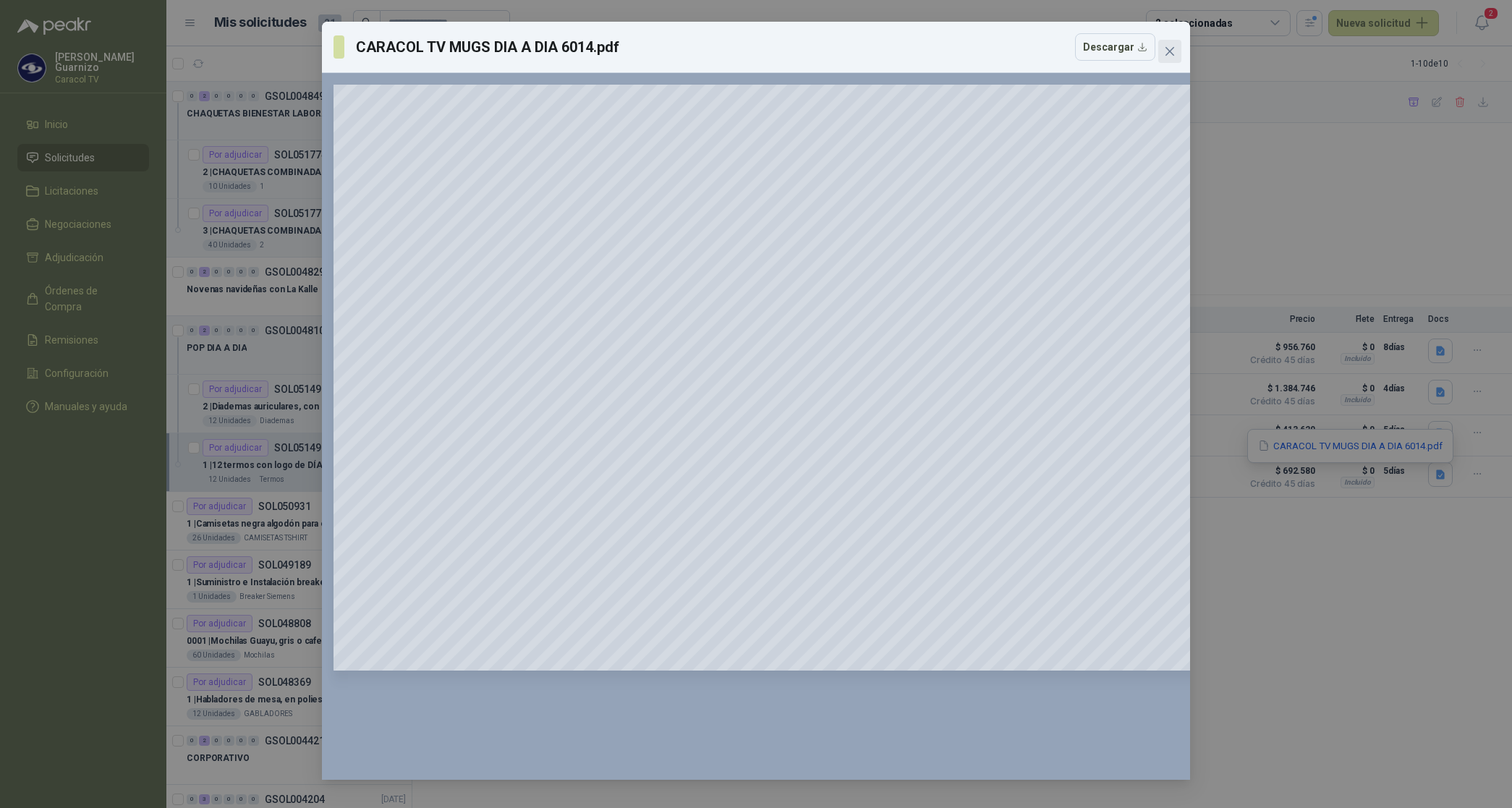
click at [1170, 47] on icon "close" at bounding box center [1169, 51] width 11 height 11
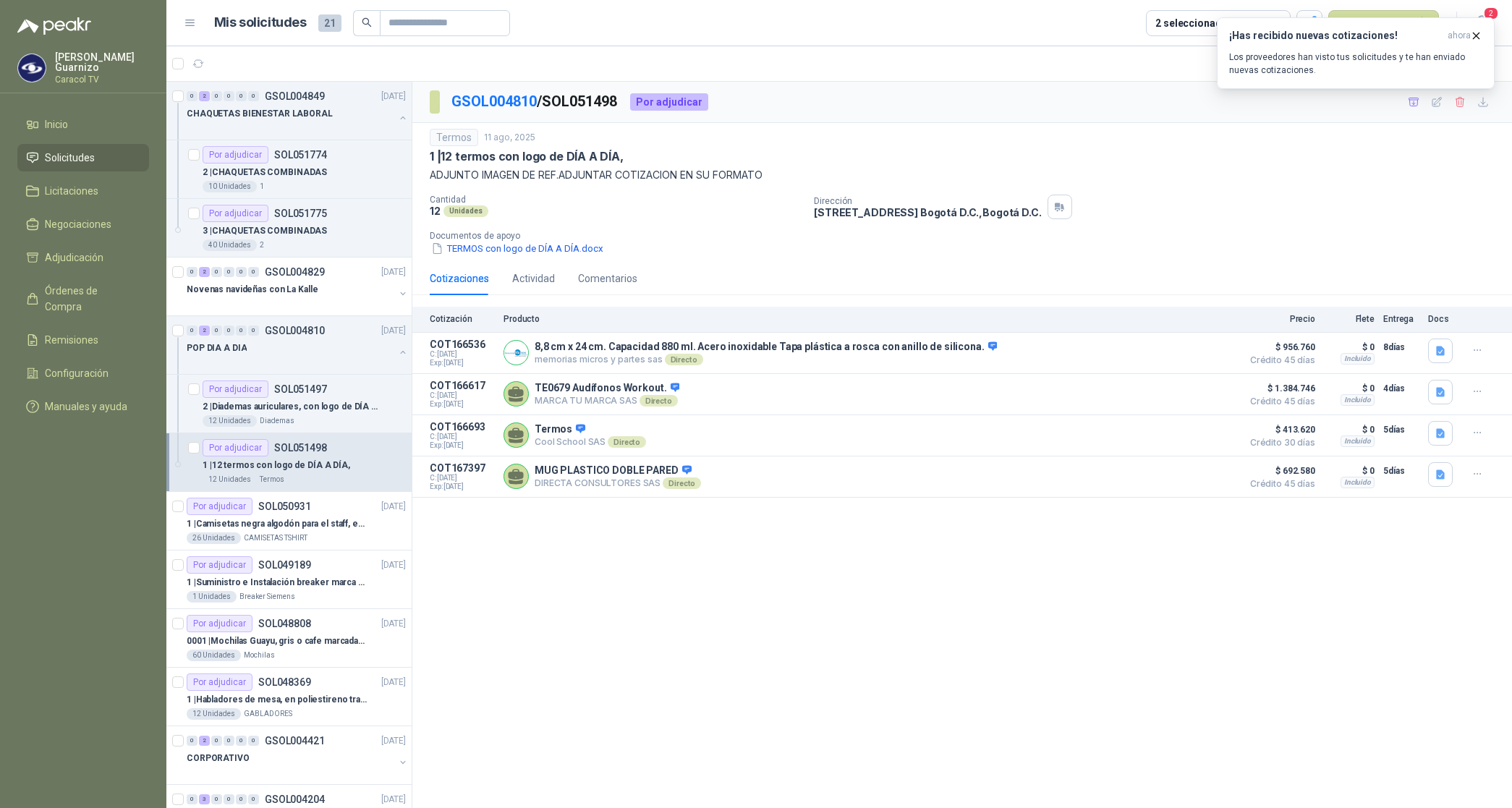
click at [1248, 214] on div "Dirección [STREET_ADDRESS] , [GEOGRAPHIC_DATA] D.C." at bounding box center [1160, 206] width 692 height 24
click at [1436, 478] on icon "button" at bounding box center [1440, 474] width 12 height 12
click at [1415, 446] on button "CARACOL TV MUGS DIA A DIA 6014.pdf" at bounding box center [1349, 445] width 187 height 15
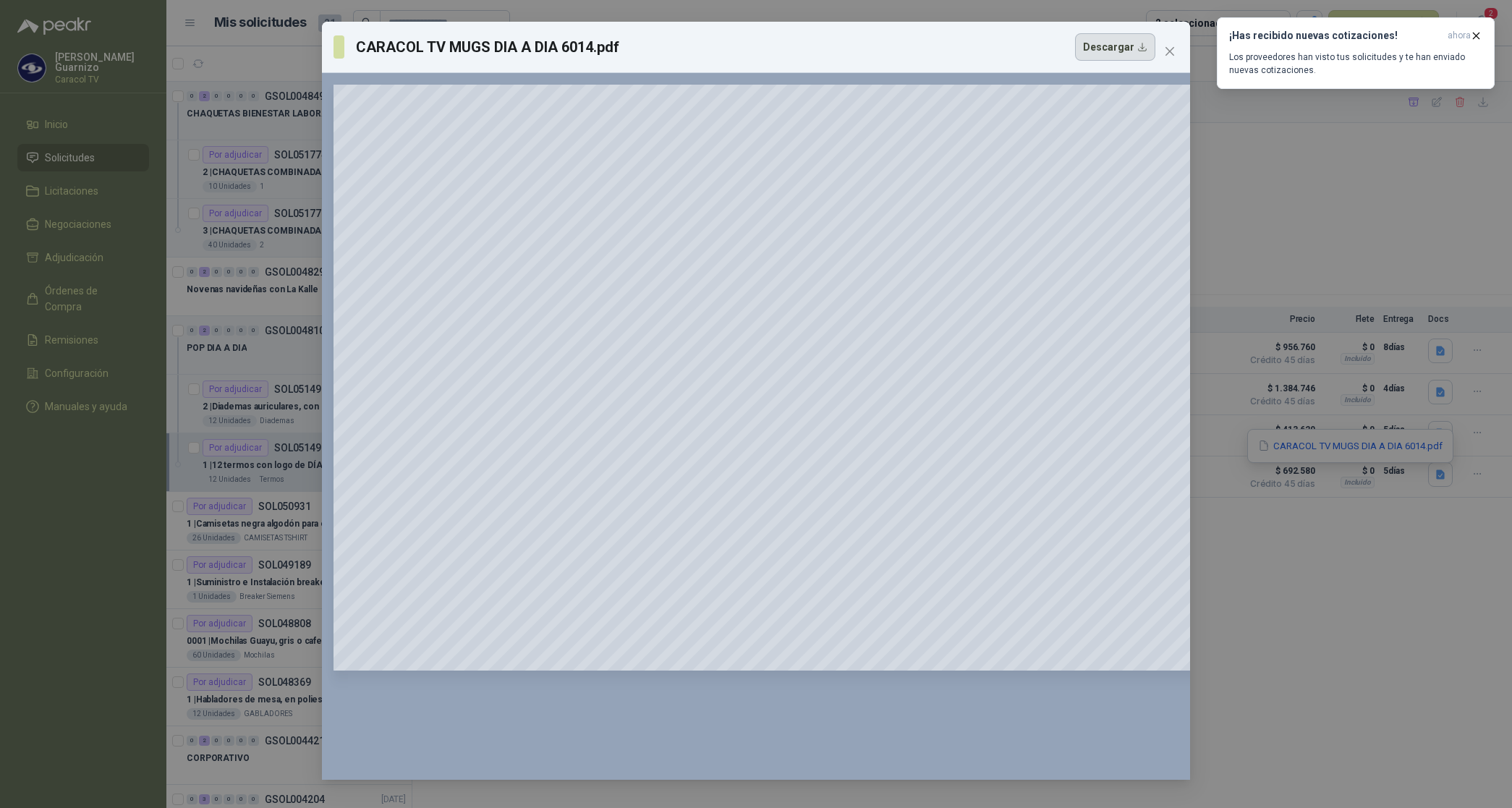
click at [1112, 42] on button "Descargar" at bounding box center [1114, 47] width 80 height 28
click at [1166, 49] on icon "close" at bounding box center [1169, 51] width 9 height 9
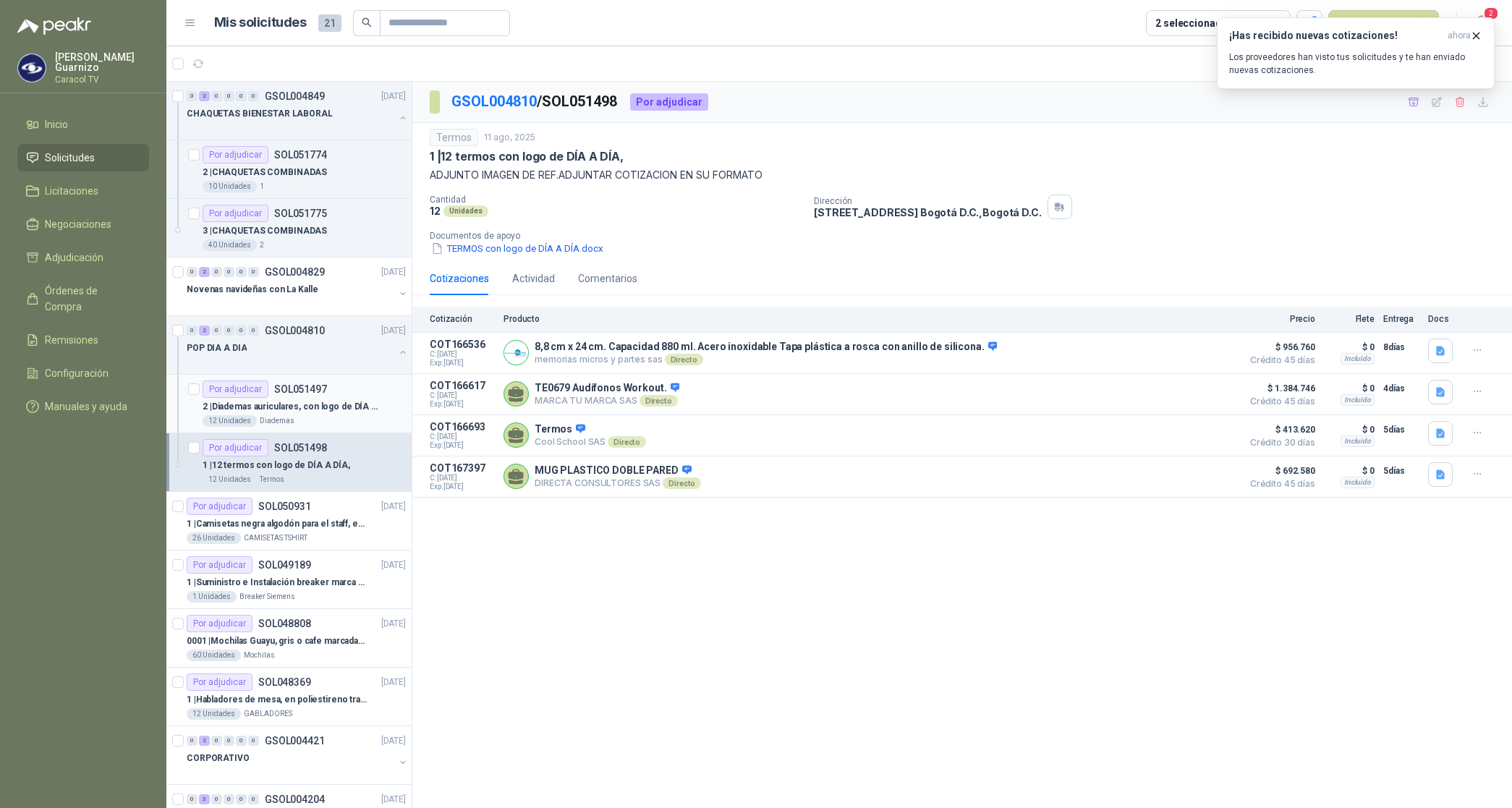
click at [322, 402] on p "2 | Diademas auriculares, con logo de DÍA A DÍA," at bounding box center [292, 406] width 180 height 14
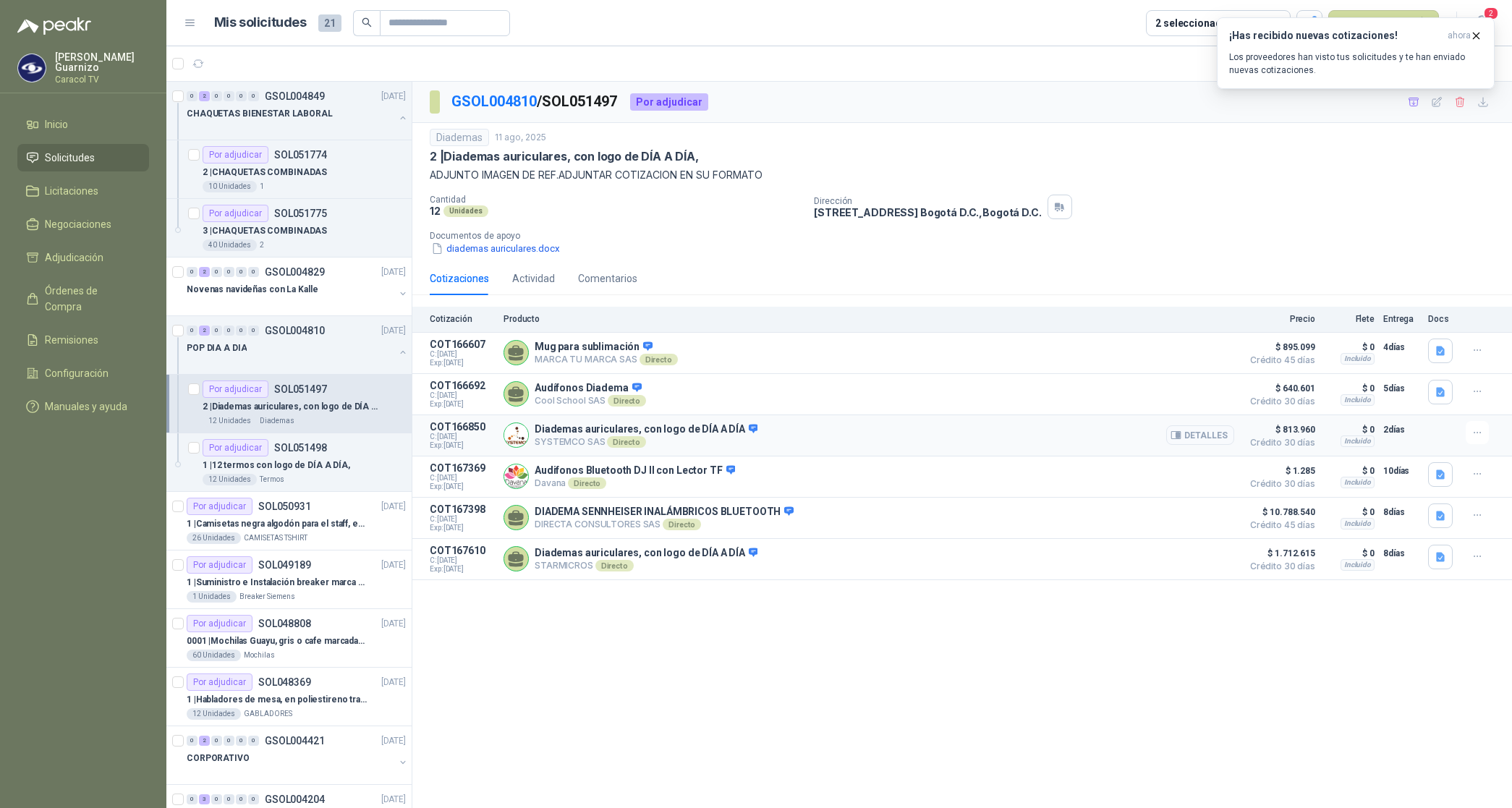
click at [1220, 437] on button "Detalles" at bounding box center [1200, 435] width 68 height 19
